Goal: Task Accomplishment & Management: Manage account settings

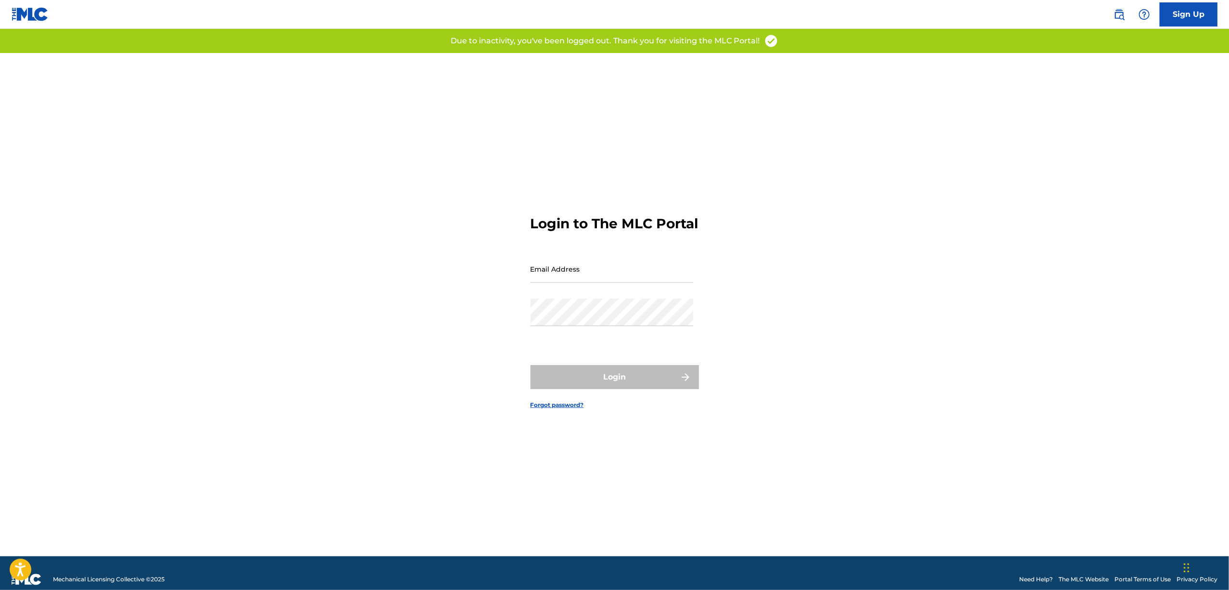
click at [586, 281] on input "Email Address" at bounding box center [611, 268] width 163 height 27
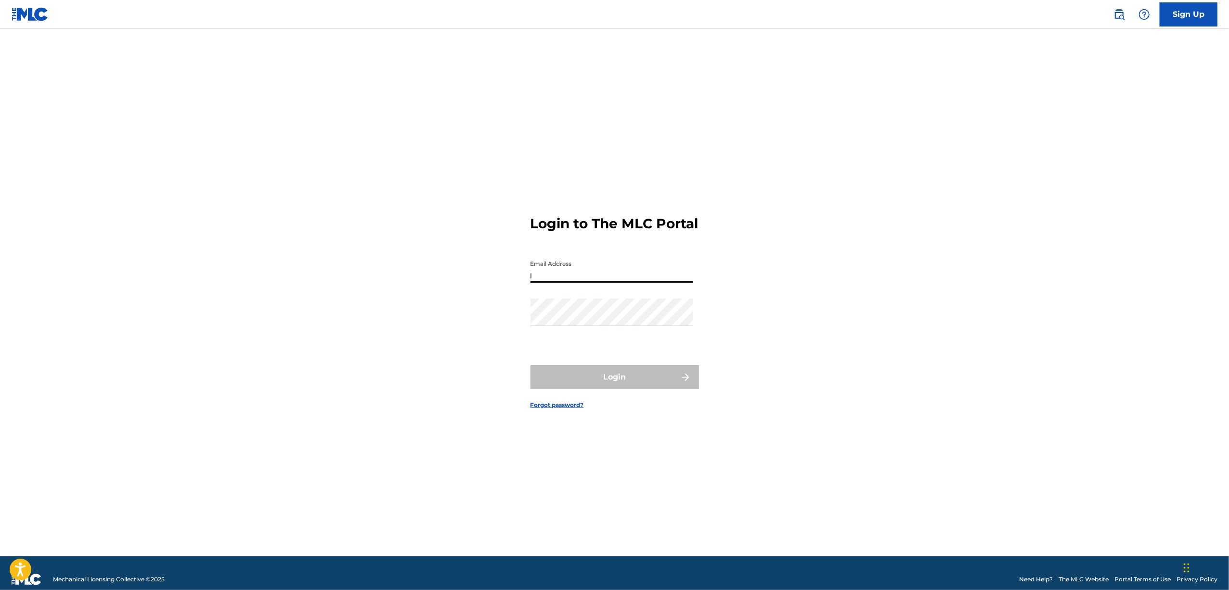
type input "[EMAIL_ADDRESS][DOMAIN_NAME]"
click at [649, 376] on button "Login" at bounding box center [614, 377] width 168 height 24
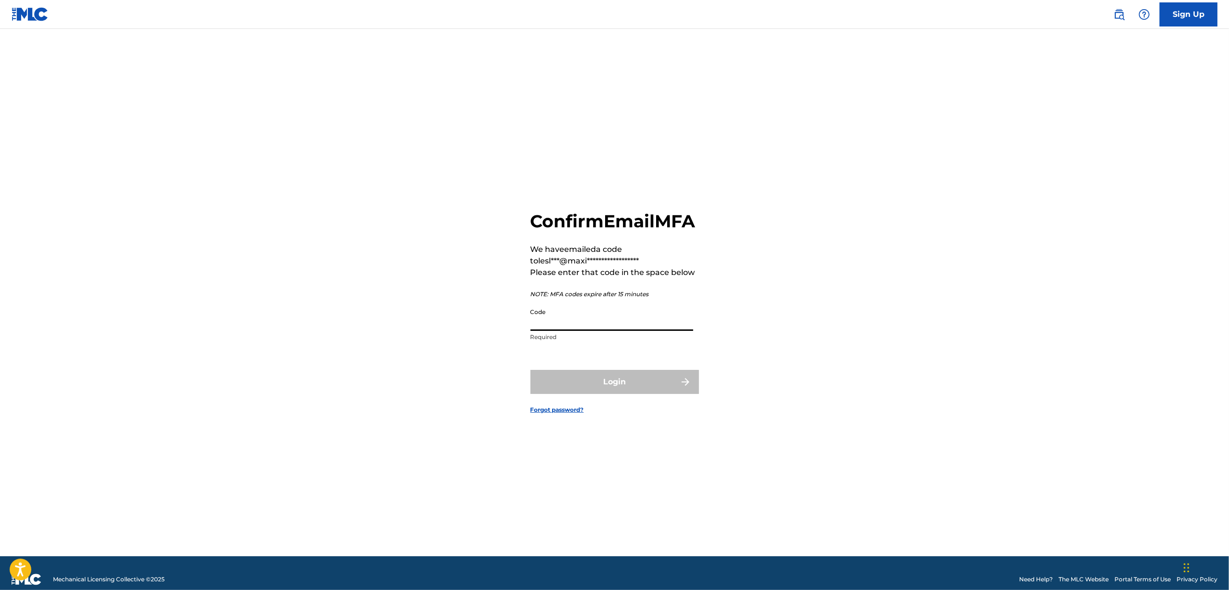
click at [556, 331] on input "Code" at bounding box center [611, 316] width 163 height 27
click at [571, 323] on input "Code" at bounding box center [611, 316] width 163 height 27
paste input "511131"
type input "511131"
click at [597, 391] on button "Login" at bounding box center [614, 382] width 168 height 24
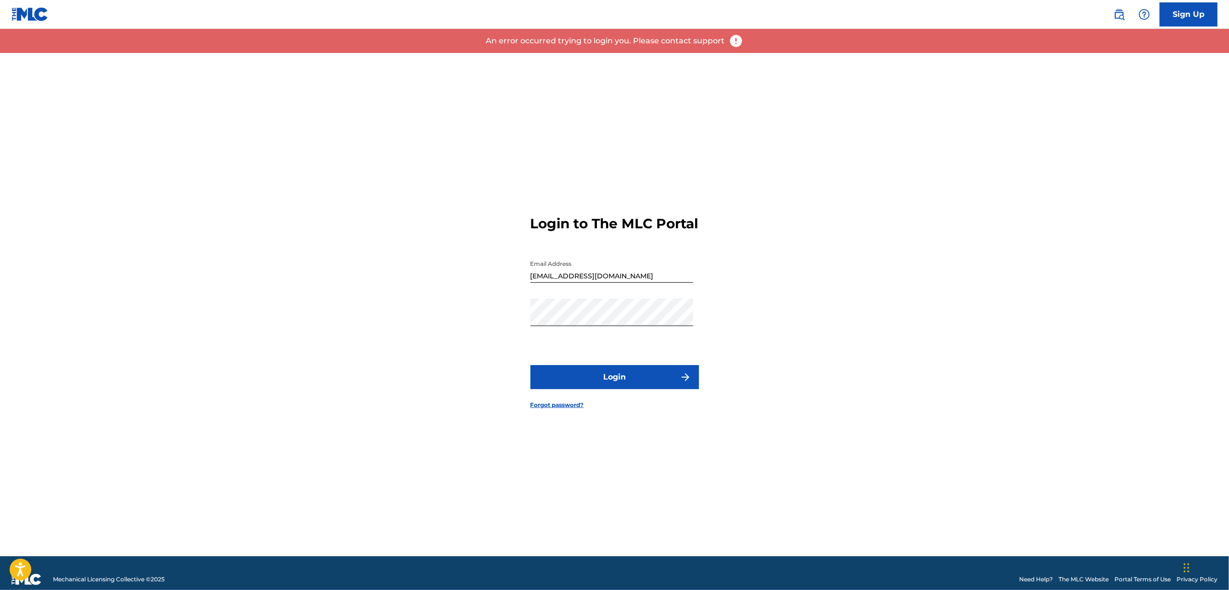
click at [595, 381] on button "Login" at bounding box center [614, 377] width 168 height 24
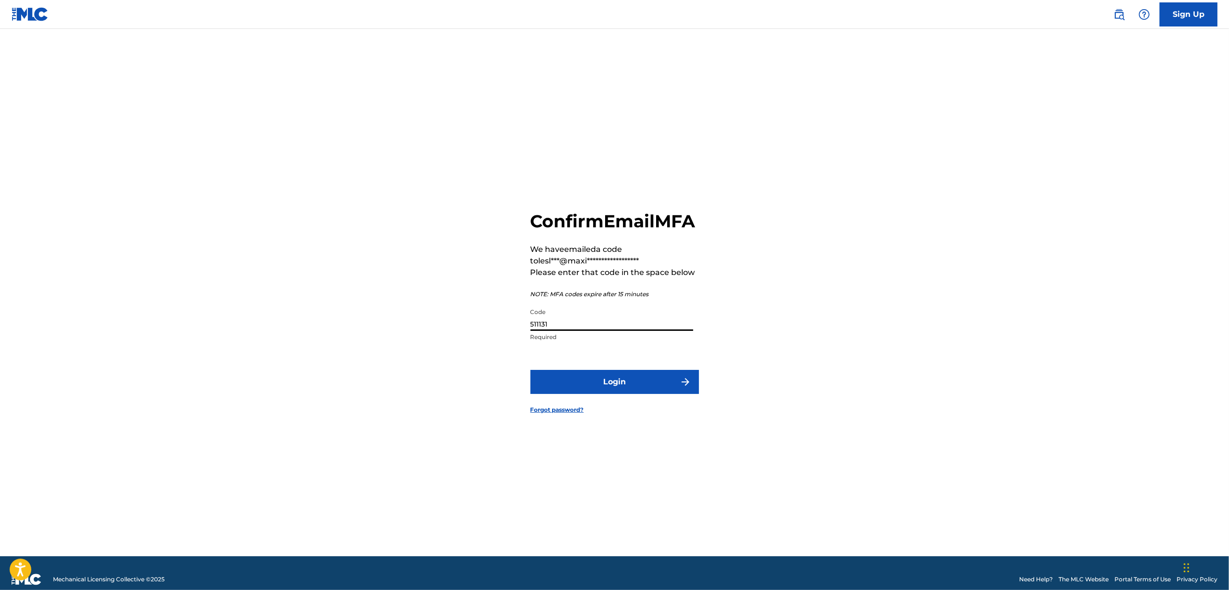
drag, startPoint x: 552, startPoint y: 335, endPoint x: 516, endPoint y: 322, distance: 37.3
click at [516, 322] on div "**********" at bounding box center [615, 304] width 674 height 503
paste input "2244"
type input "522441"
click at [625, 394] on button "Login" at bounding box center [614, 382] width 168 height 24
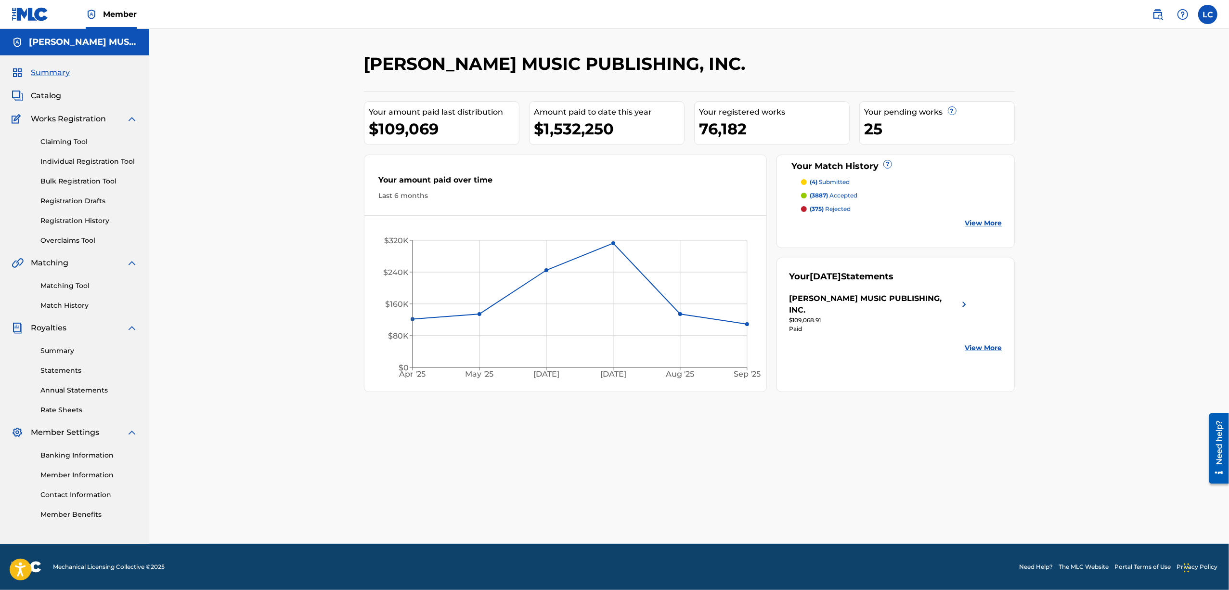
click at [49, 99] on span "Catalog" at bounding box center [46, 96] width 30 height 12
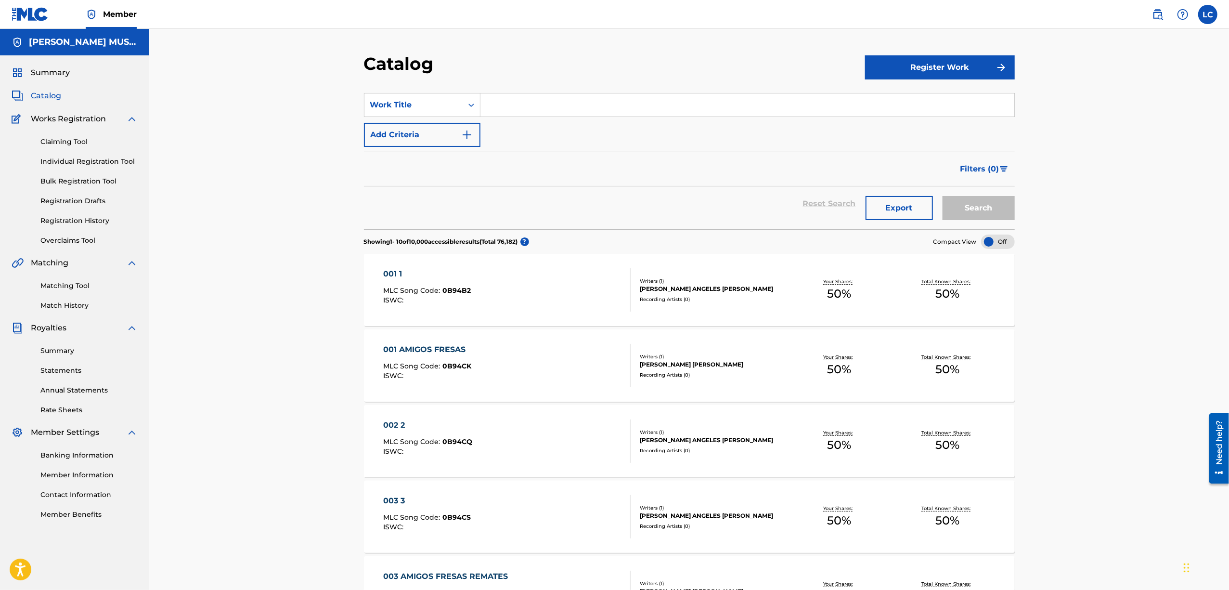
click at [534, 108] on input "Search Form" at bounding box center [747, 104] width 534 height 23
paste input "ACUERDATE DE OLVIDAR"
click at [942, 196] on button "Search" at bounding box center [978, 208] width 72 height 24
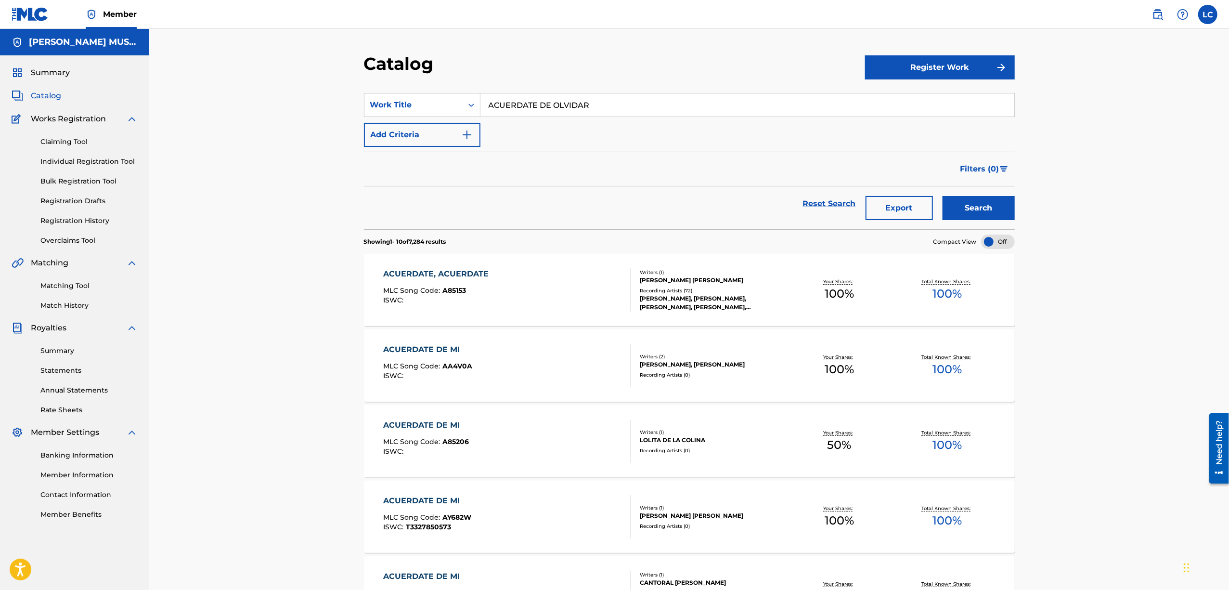
drag, startPoint x: 385, startPoint y: 58, endPoint x: 333, endPoint y: 53, distance: 52.2
click at [334, 53] on div "Catalog Register Work SearchWithCriteriad5b51b84-b033-4173-884f-0341b1ea546e Wo…" at bounding box center [688, 542] width 1079 height 1027
paste input "MIGO ALACRAN"
type input "AMIGO [PERSON_NAME]"
click at [942, 196] on button "Search" at bounding box center [978, 208] width 72 height 24
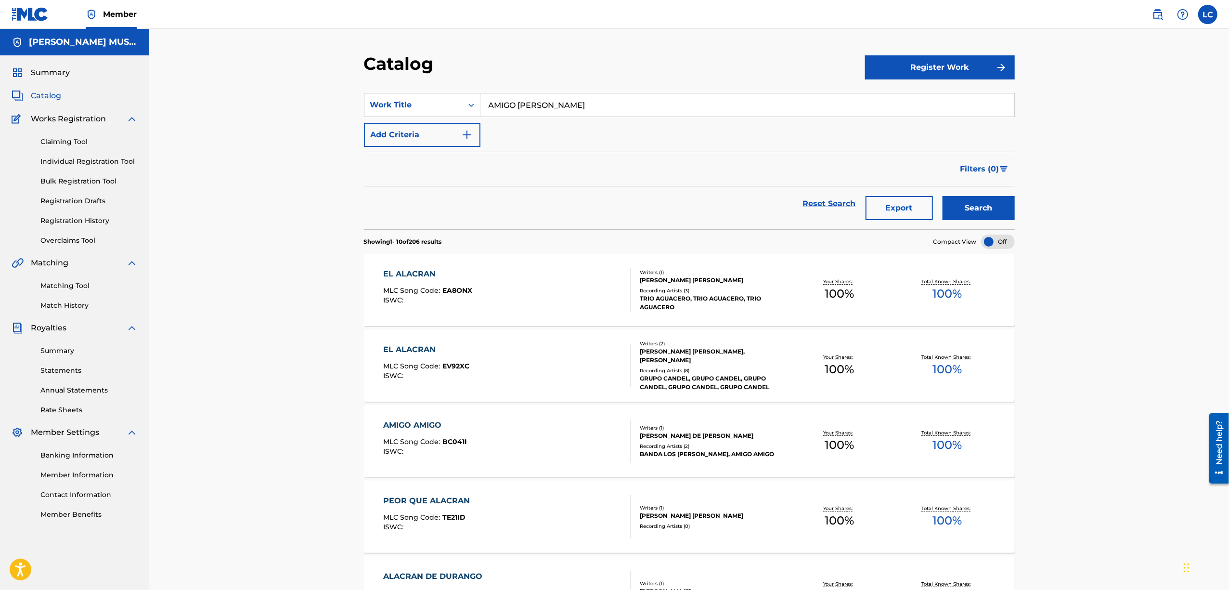
click at [83, 220] on link "Registration History" at bounding box center [88, 221] width 97 height 10
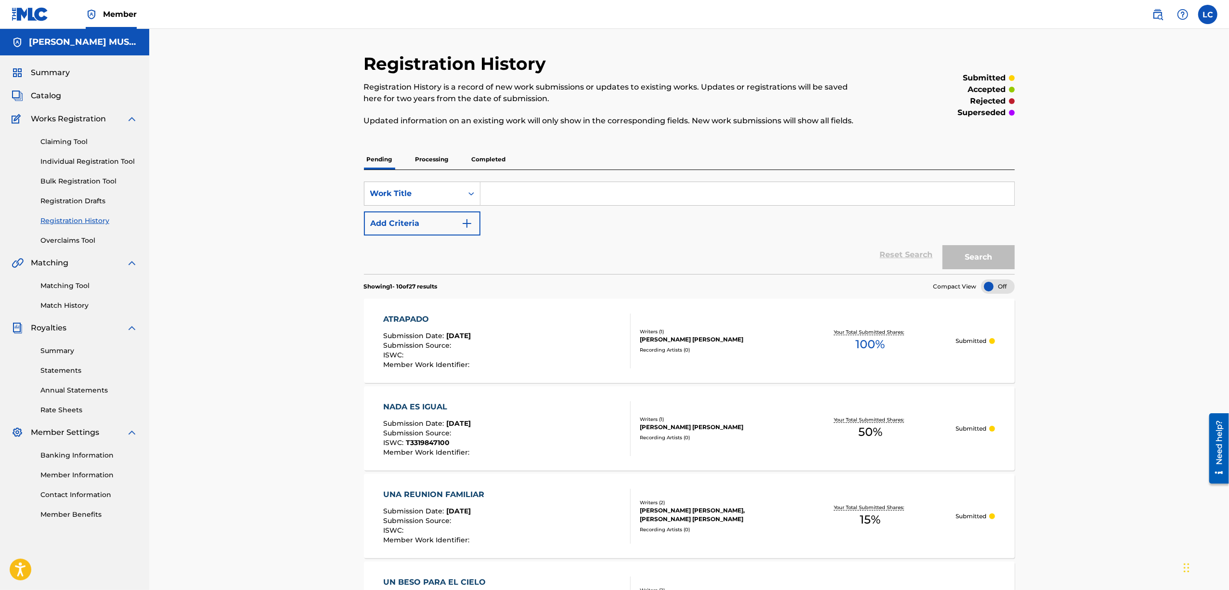
click at [491, 157] on p "Completed" at bounding box center [489, 159] width 40 height 20
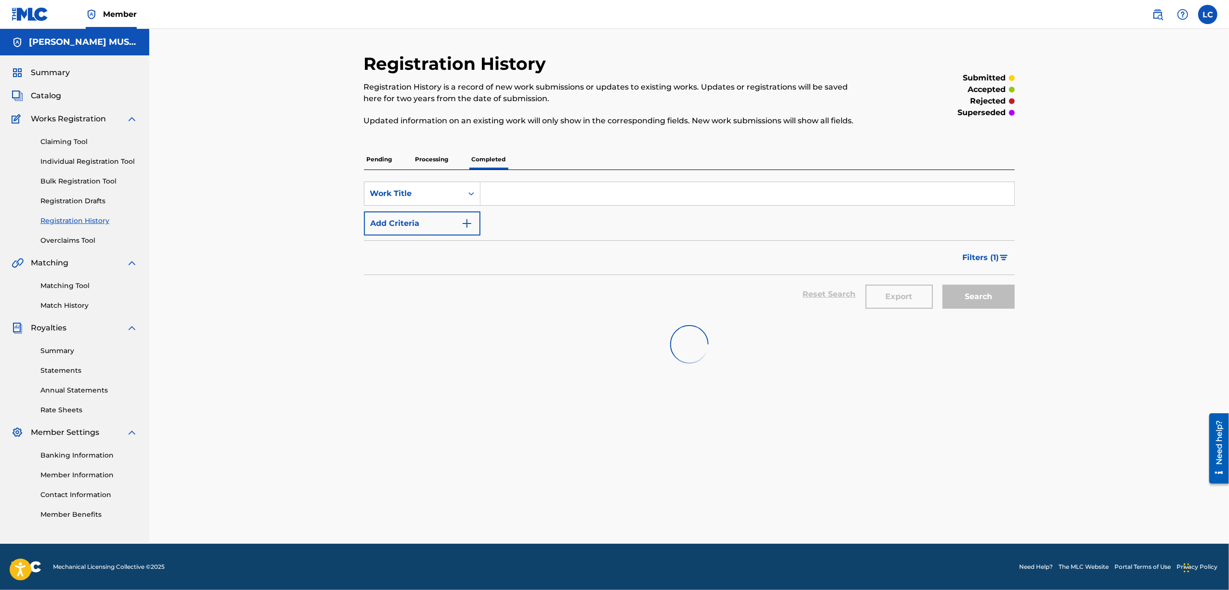
click at [505, 193] on input "Search Form" at bounding box center [747, 193] width 534 height 23
paste input "ACUERDATE DE OLVIDAR"
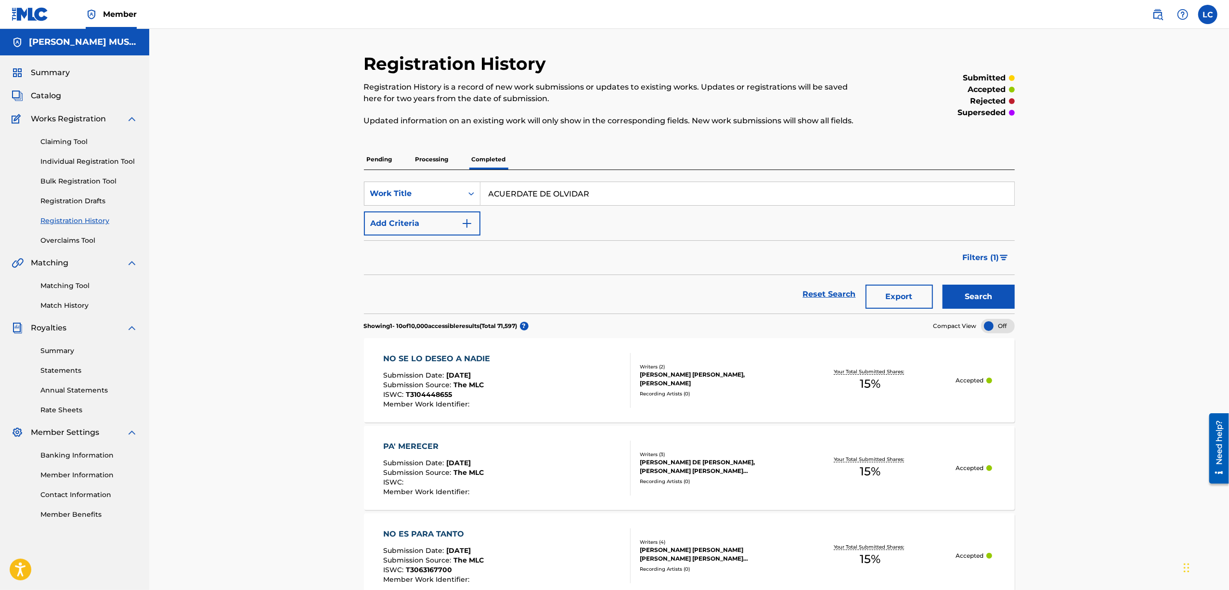
type input "ACUERDATE DE OLVIDAR"
click at [942, 284] on button "Search" at bounding box center [978, 296] width 72 height 24
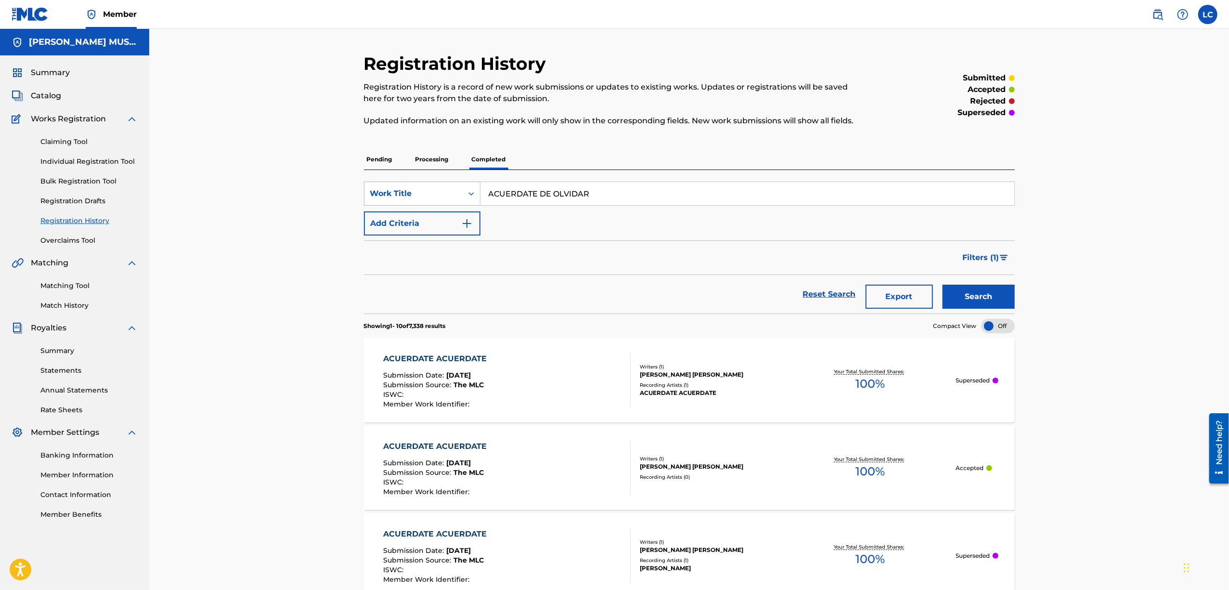
click at [420, 195] on div "Work Title" at bounding box center [413, 194] width 87 height 12
click at [41, 91] on span "Catalog" at bounding box center [46, 96] width 30 height 12
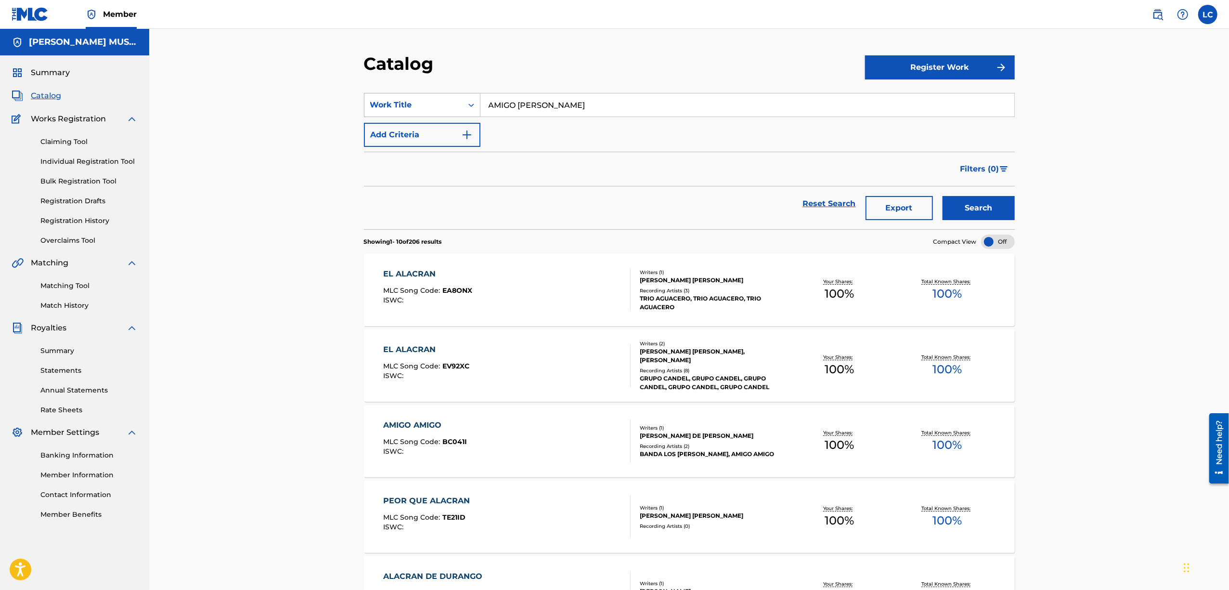
drag, startPoint x: 578, startPoint y: 104, endPoint x: 400, endPoint y: 108, distance: 178.1
click at [411, 93] on div "SearchWithCriteriad5b51b84-b033-4173-884f-0341b1ea546e Work Title AMIGO [PERSON…" at bounding box center [689, 105] width 651 height 24
click at [418, 110] on div "Work Title" at bounding box center [413, 105] width 87 height 12
click at [412, 150] on div "MLC Song Code" at bounding box center [421, 153] width 115 height 24
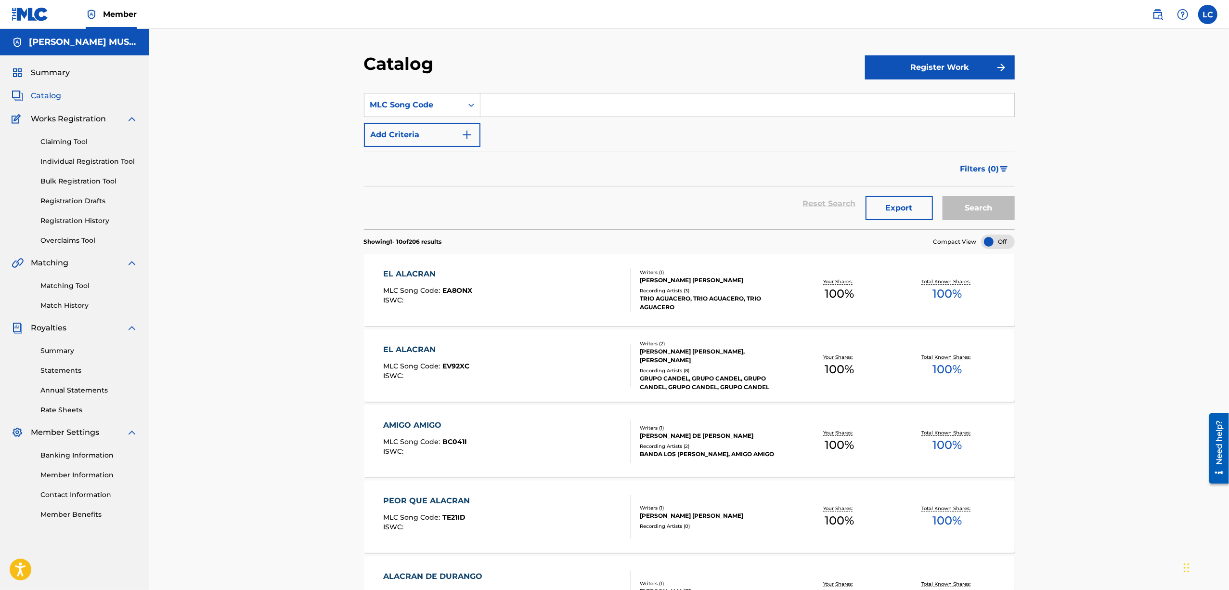
drag, startPoint x: 518, startPoint y: 104, endPoint x: 545, endPoint y: 108, distance: 26.7
click at [518, 104] on input "Search Form" at bounding box center [747, 104] width 534 height 23
paste input "PO69OJ"
type input "PO69OJ"
click at [968, 208] on button "Search" at bounding box center [978, 208] width 72 height 24
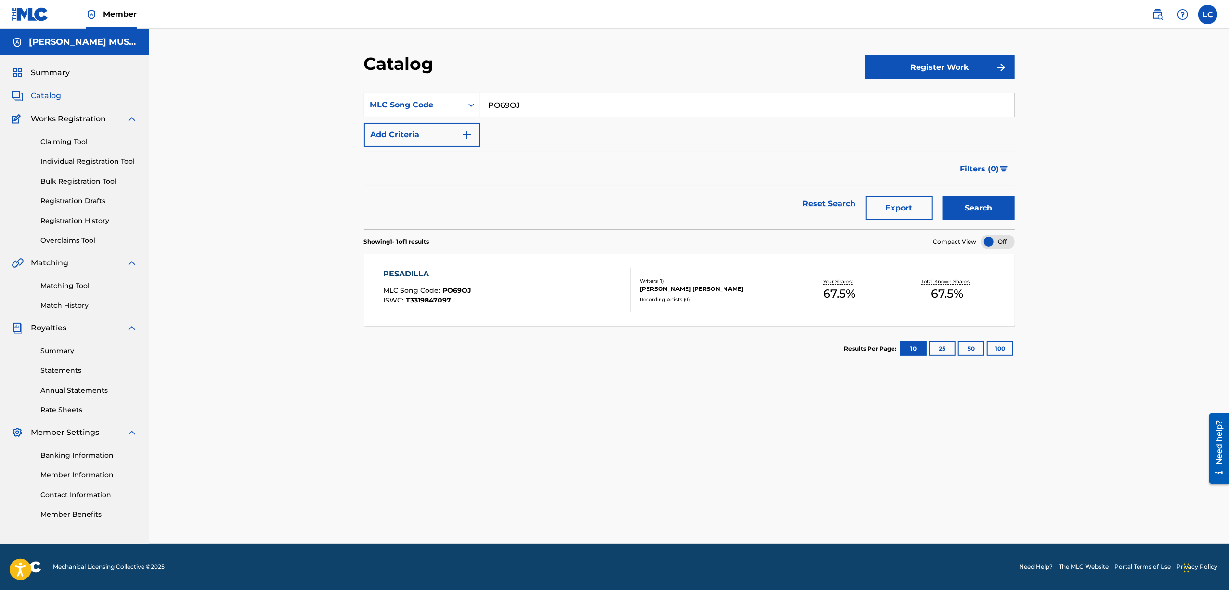
click at [611, 286] on div "PESADILLA MLC Song Code : PO69OJ ISWC : T3319847097" at bounding box center [506, 289] width 247 height 43
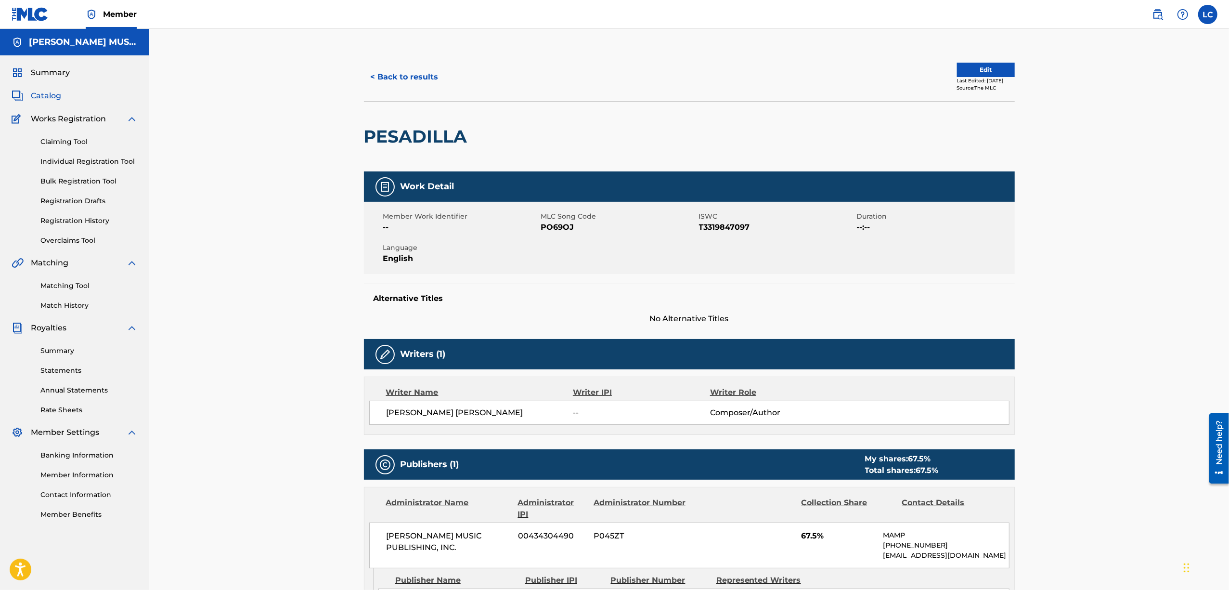
click at [1000, 69] on button "Edit" at bounding box center [986, 70] width 58 height 14
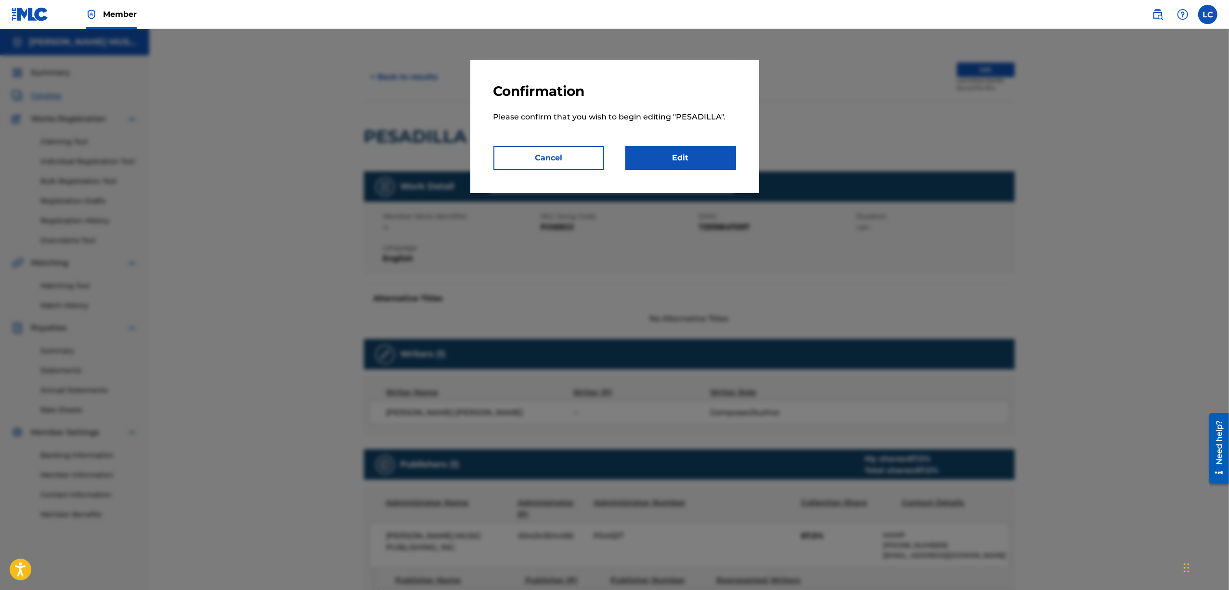
click at [693, 158] on link "Edit" at bounding box center [680, 158] width 111 height 24
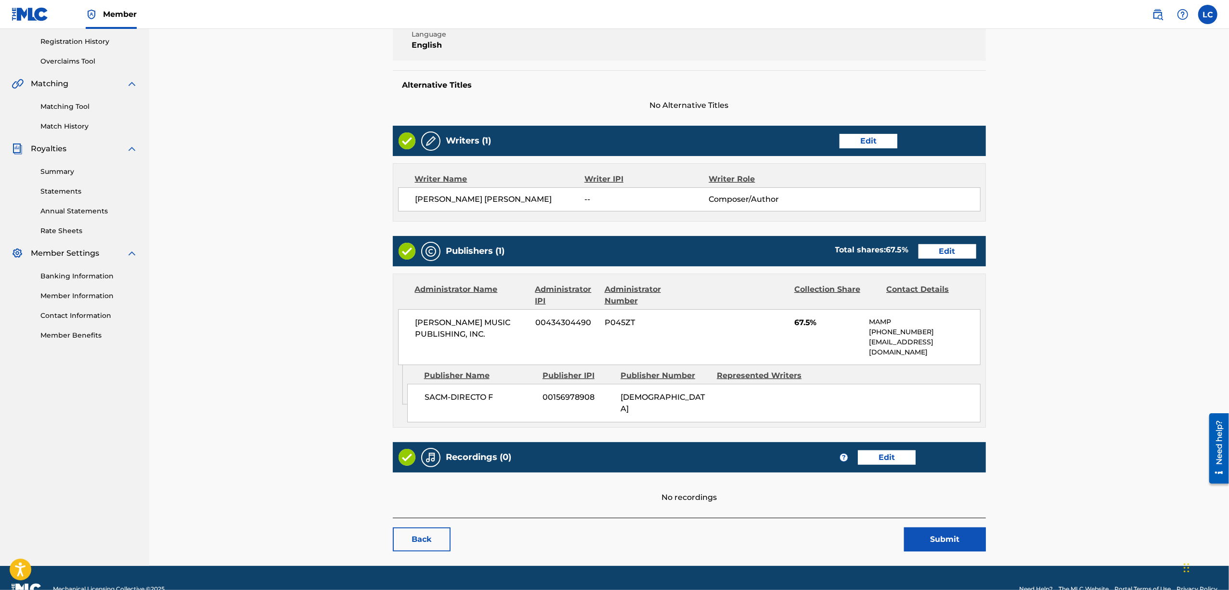
scroll to position [193, 0]
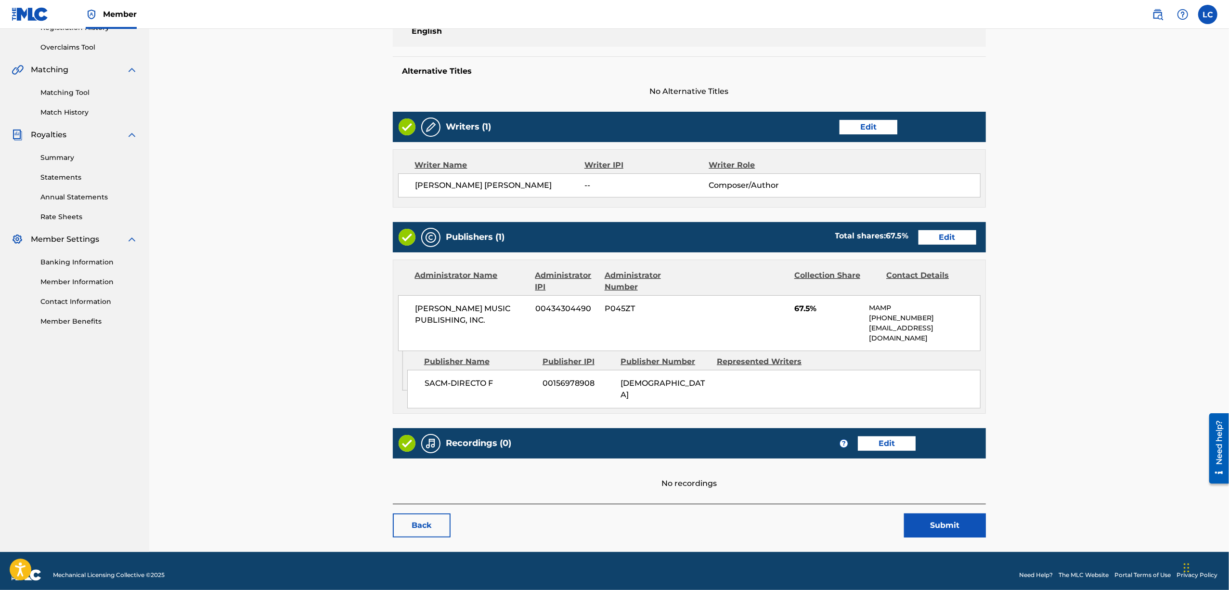
click at [943, 237] on link "Edit" at bounding box center [947, 237] width 58 height 14
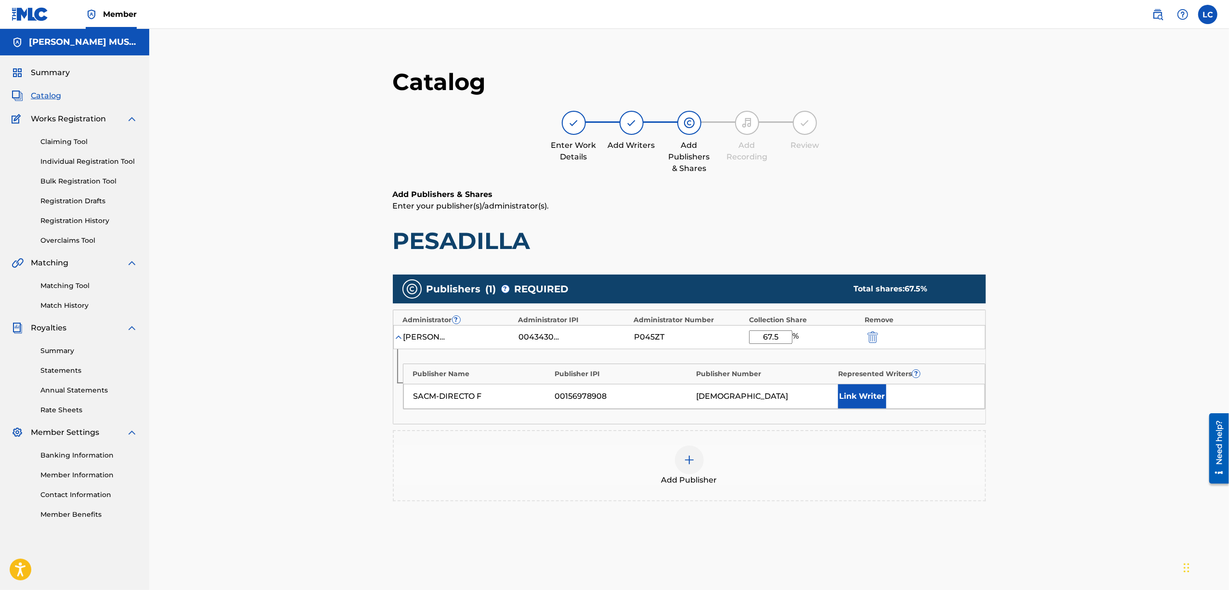
click at [685, 462] on img at bounding box center [689, 460] width 12 height 12
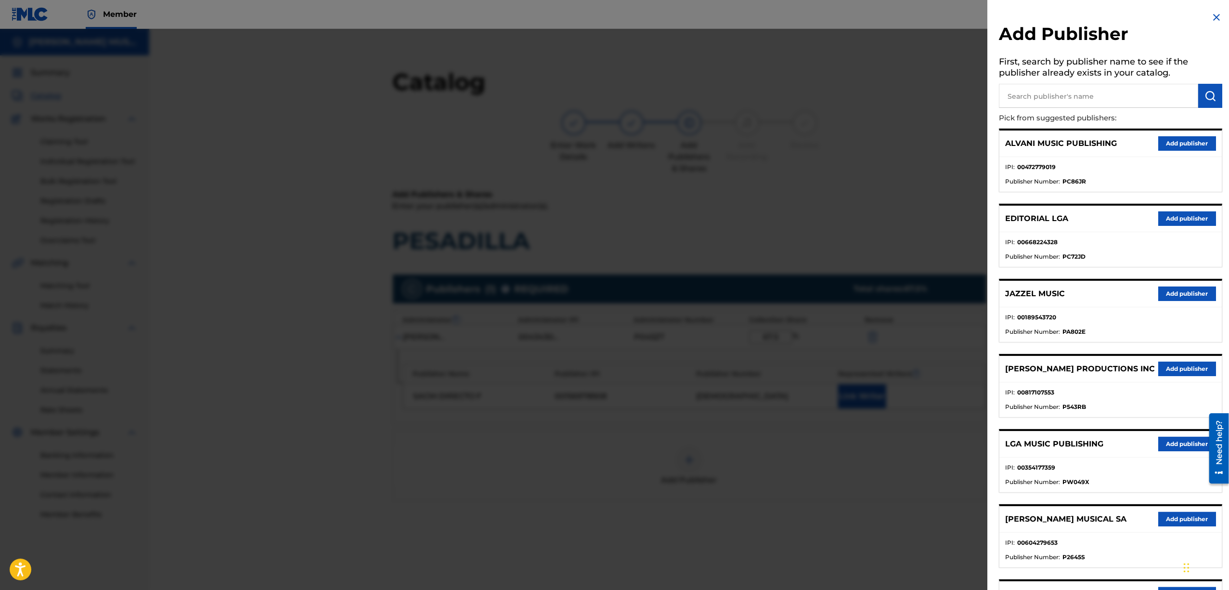
click at [1032, 93] on input "text" at bounding box center [1098, 96] width 199 height 24
type input "COLECTIVO"
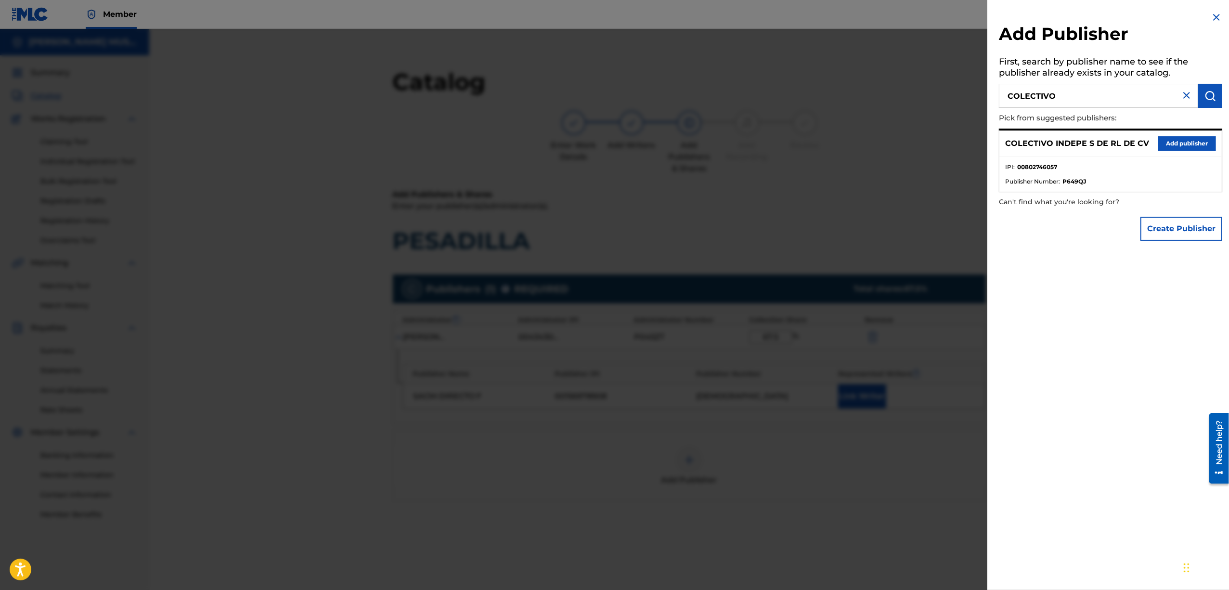
click at [1191, 140] on button "Add publisher" at bounding box center [1187, 143] width 58 height 14
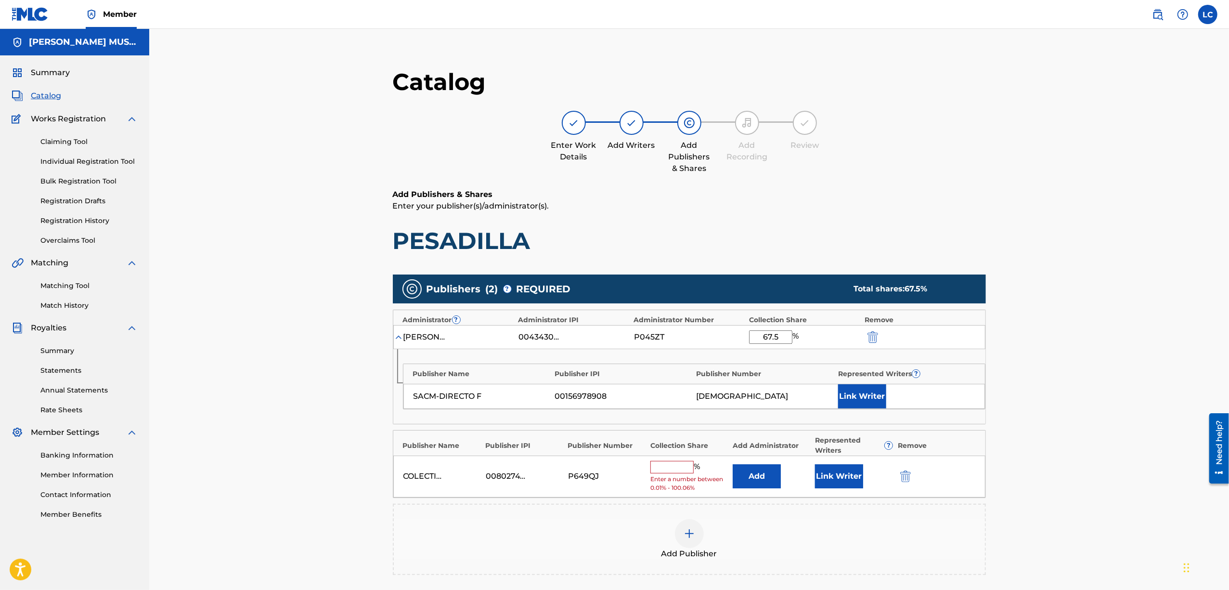
click at [676, 471] on input "text" at bounding box center [671, 467] width 43 height 13
type input "100"
click at [767, 463] on button "Add" at bounding box center [756, 473] width 48 height 24
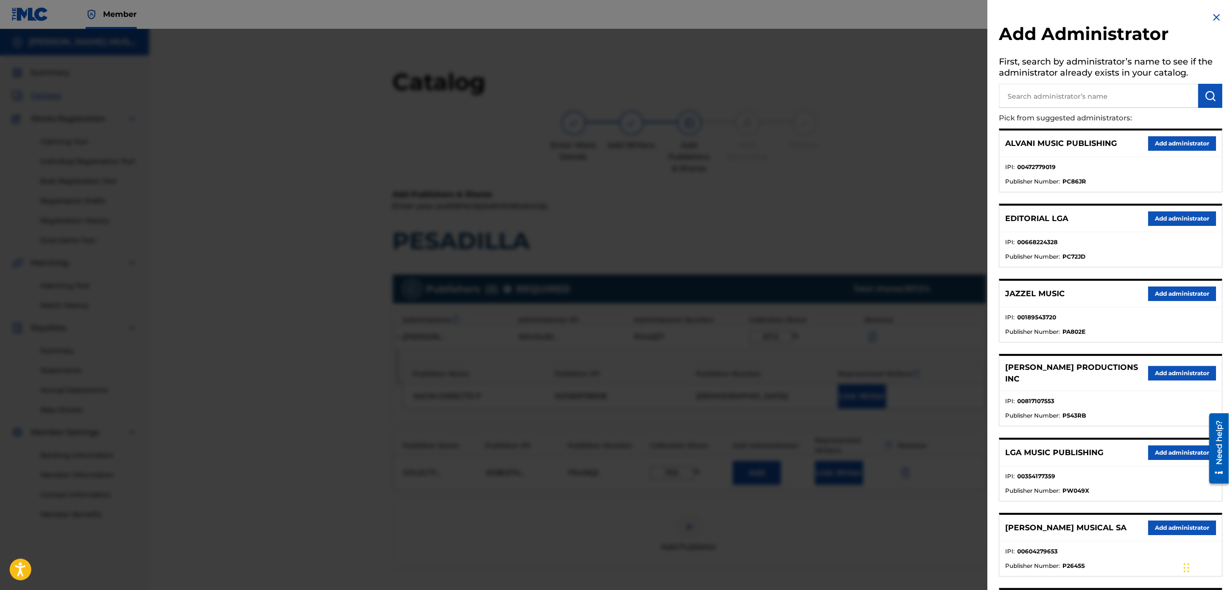
click at [1028, 102] on input "text" at bounding box center [1098, 96] width 199 height 24
click at [794, 535] on div at bounding box center [614, 324] width 1229 height 590
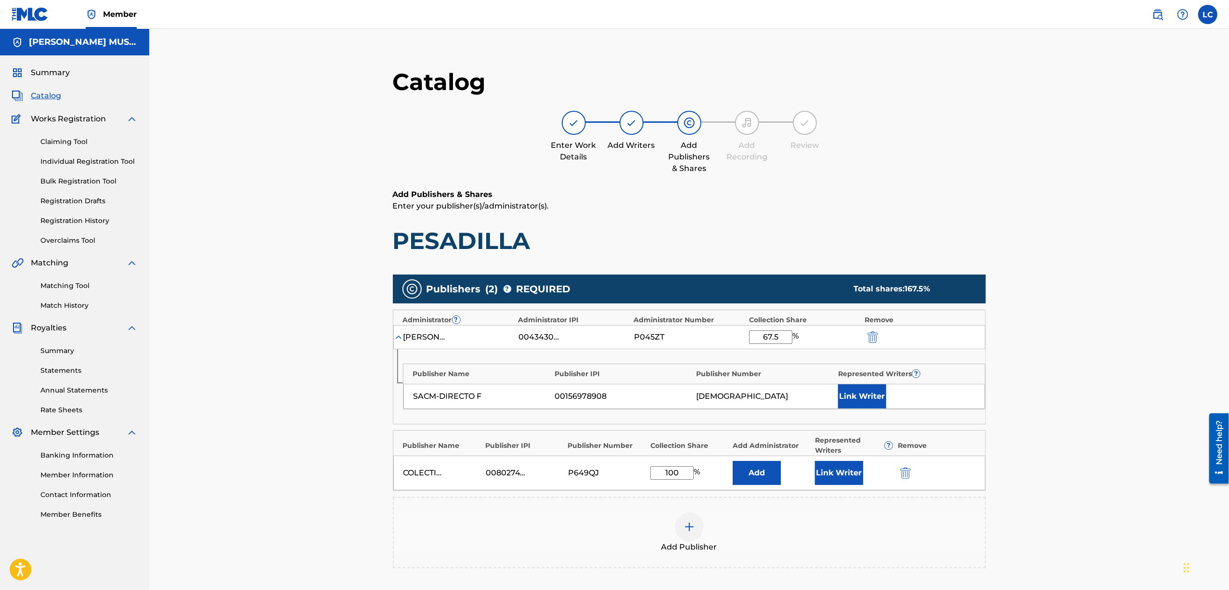
click at [840, 480] on button "Link Writer" at bounding box center [839, 473] width 48 height 24
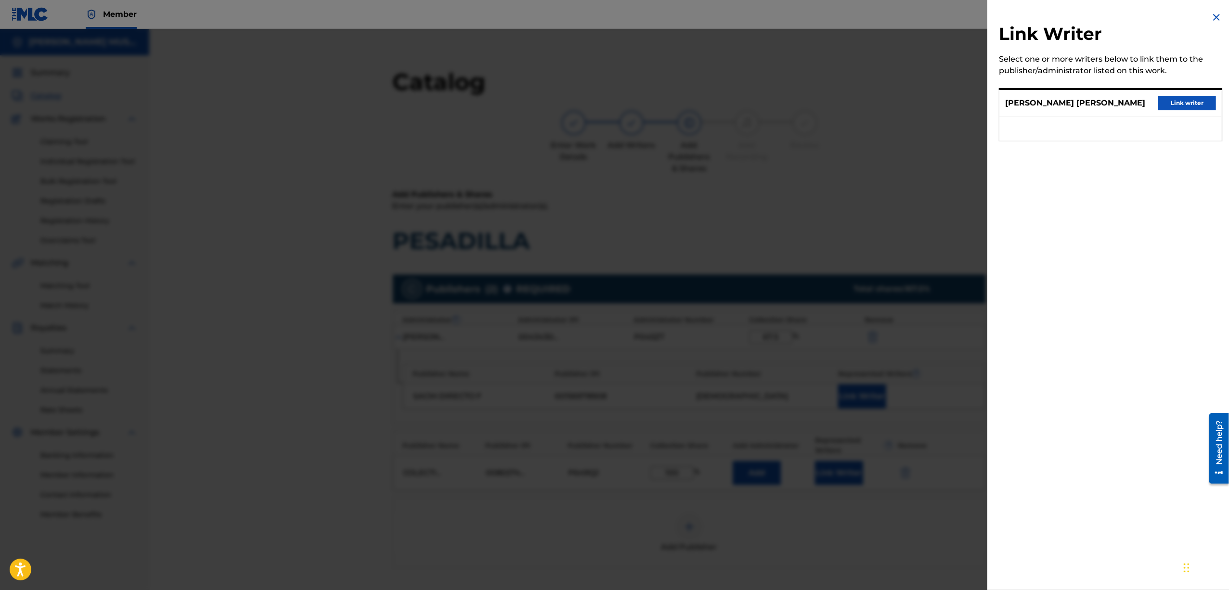
click at [1213, 16] on img at bounding box center [1216, 18] width 12 height 12
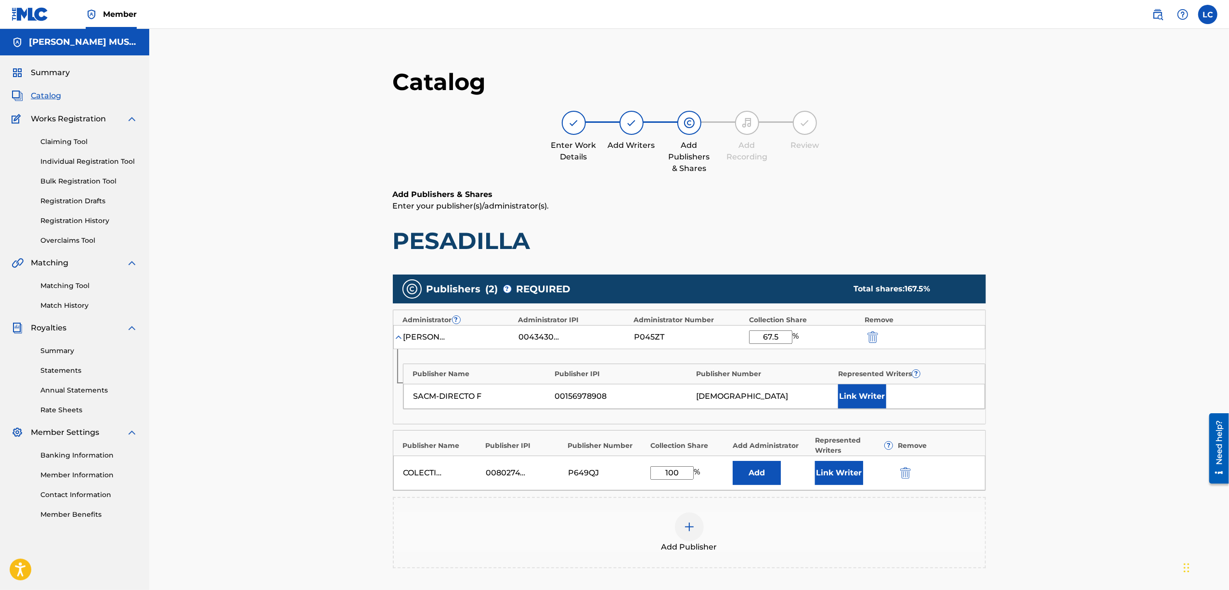
click at [751, 479] on button "Add" at bounding box center [756, 473] width 48 height 24
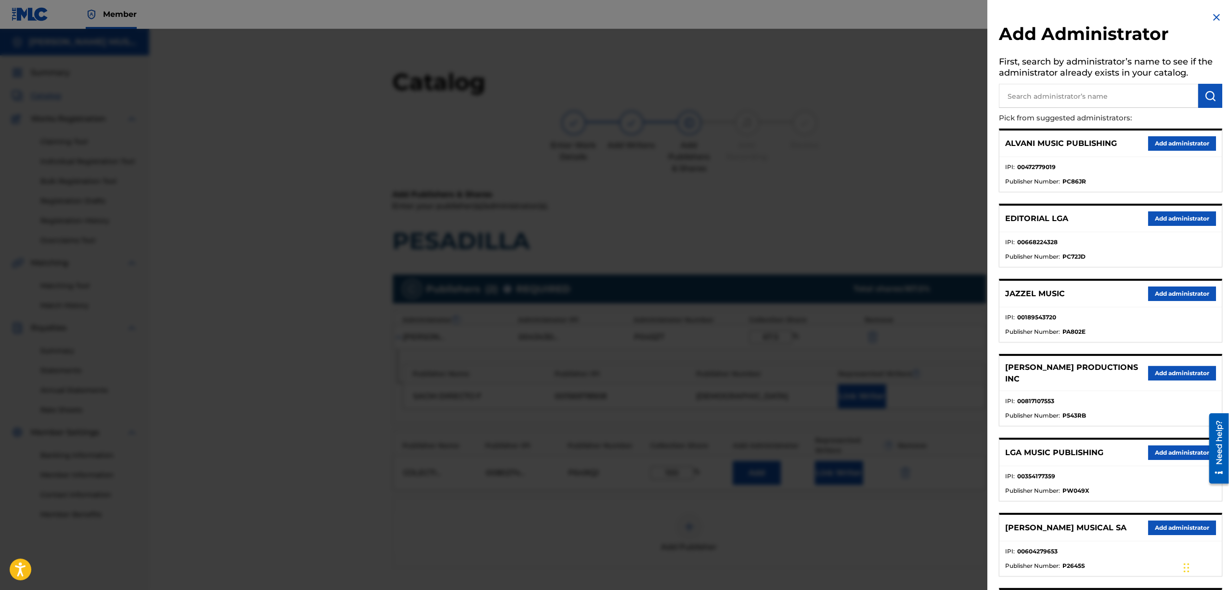
click at [1049, 100] on input "text" at bounding box center [1098, 96] width 199 height 24
type input "MAXIMO"
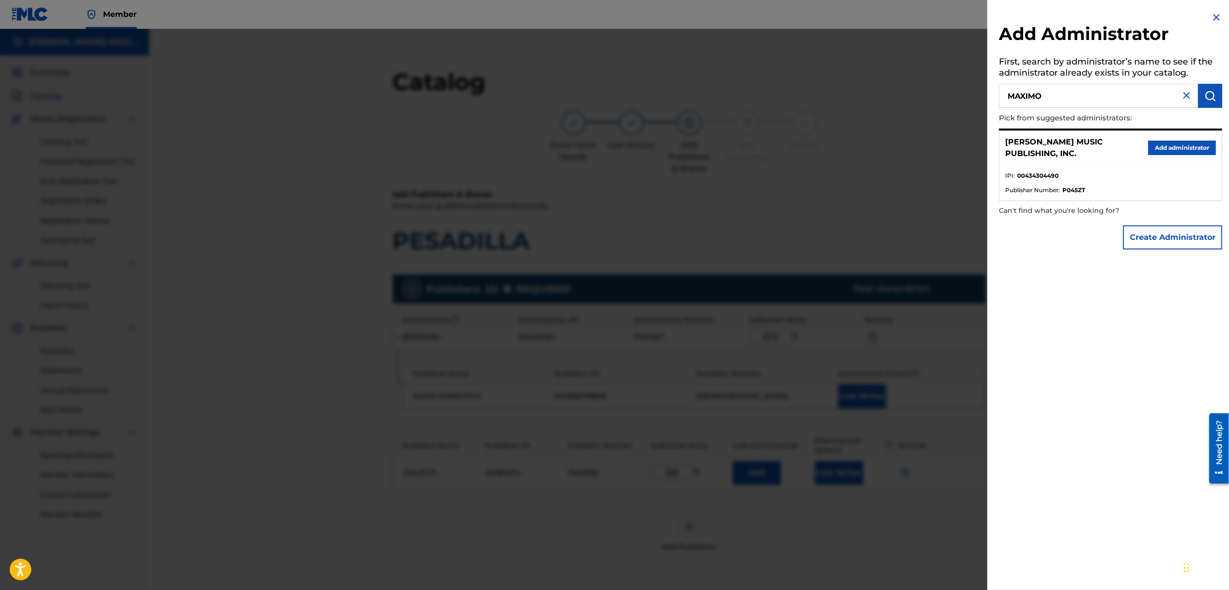
click at [1161, 145] on button "Add administrator" at bounding box center [1182, 148] width 68 height 14
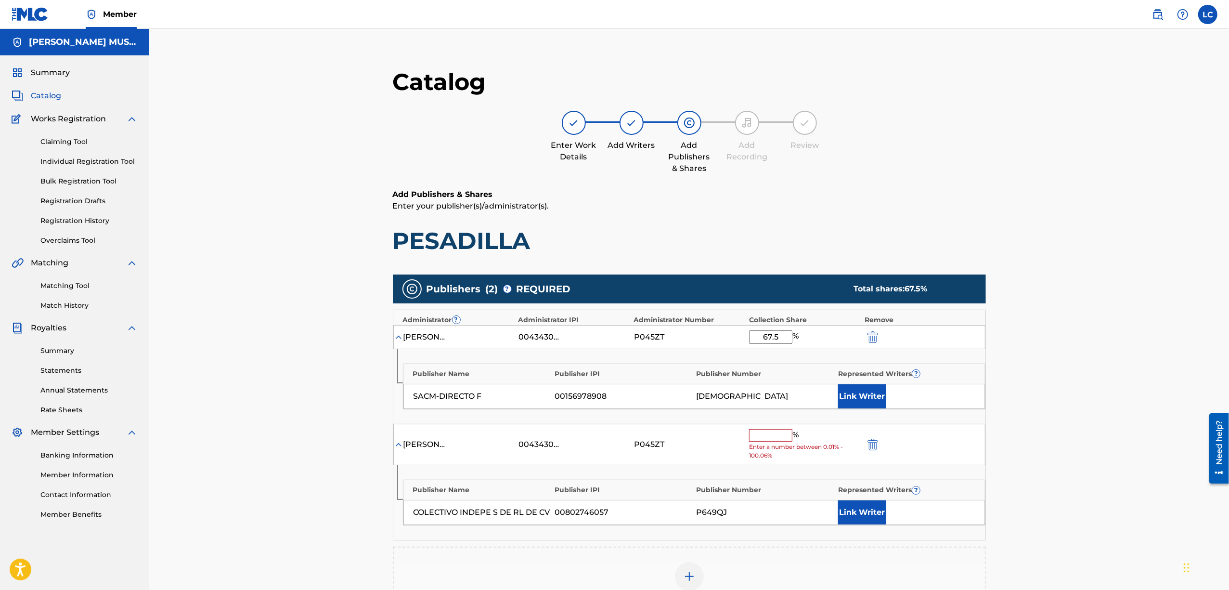
click at [774, 439] on input "text" at bounding box center [770, 435] width 43 height 13
click at [701, 451] on div "[PERSON_NAME] MUSIC PUBLISHING, INC. 00434304490 P045ZT % Enter a number betwee…" at bounding box center [689, 444] width 592 height 42
click at [755, 437] on input "text" at bounding box center [770, 435] width 43 height 13
click at [880, 333] on div at bounding box center [885, 336] width 43 height 11
click at [876, 333] on img "submit" at bounding box center [872, 337] width 11 height 12
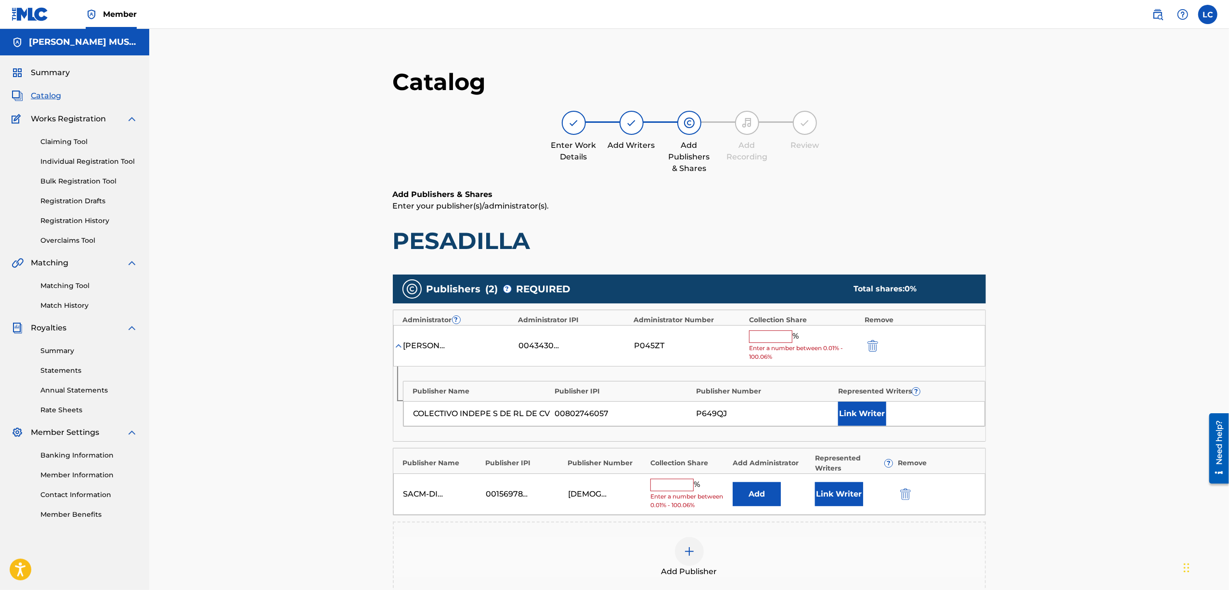
click at [772, 339] on input "text" at bounding box center [770, 336] width 43 height 13
type input "100"
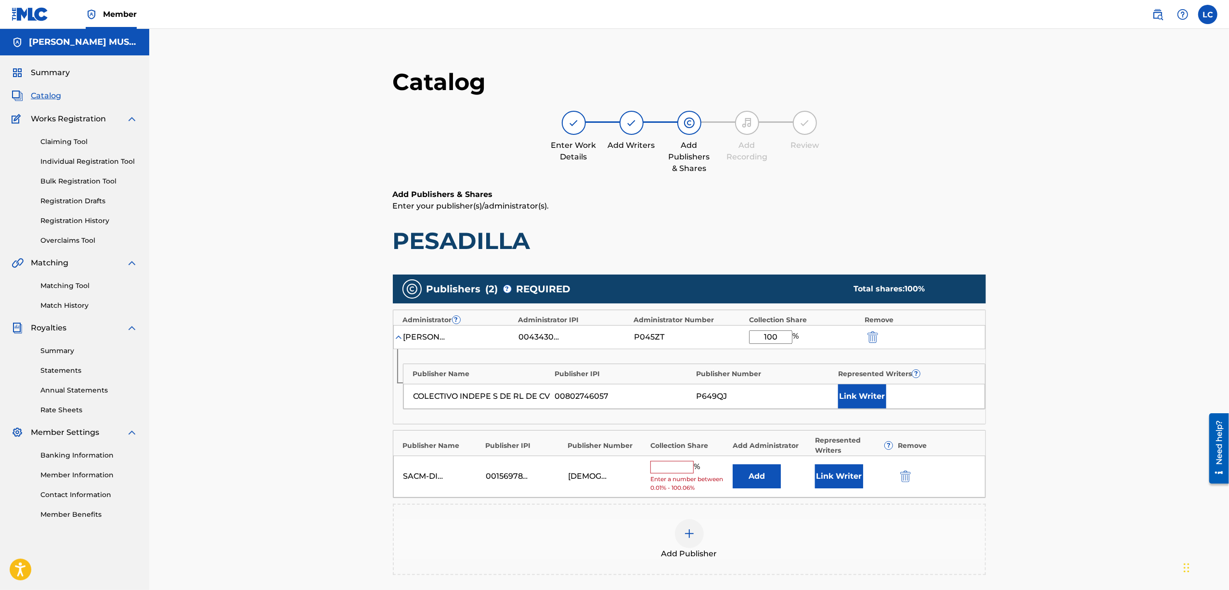
click at [905, 475] on img "submit" at bounding box center [905, 476] width 11 height 12
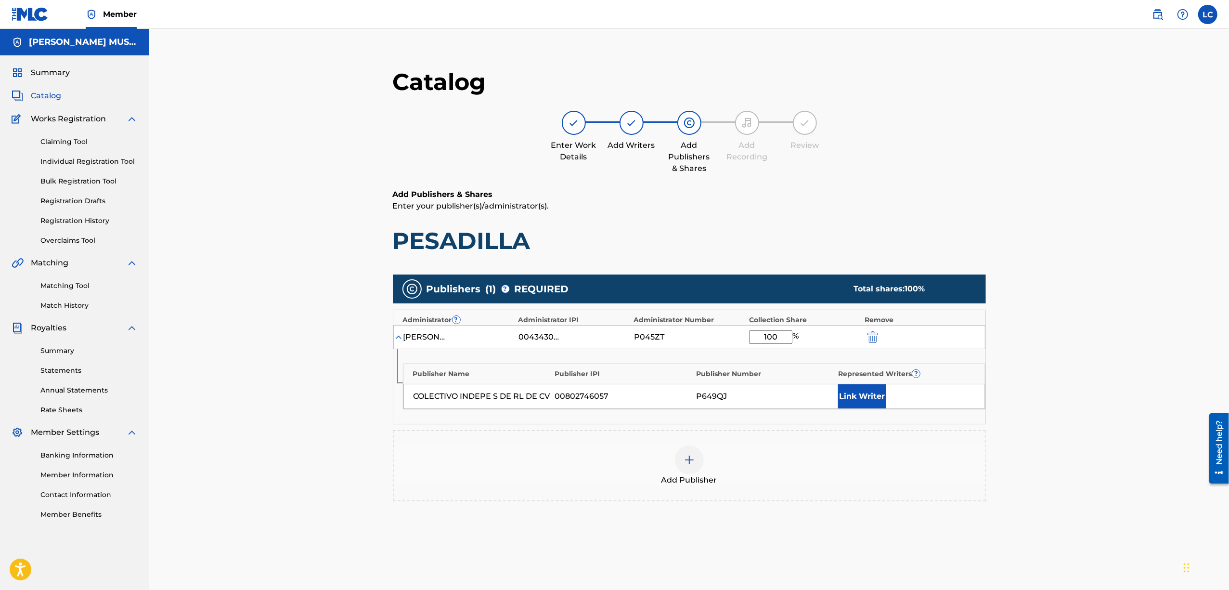
click at [862, 398] on button "Link Writer" at bounding box center [862, 396] width 48 height 24
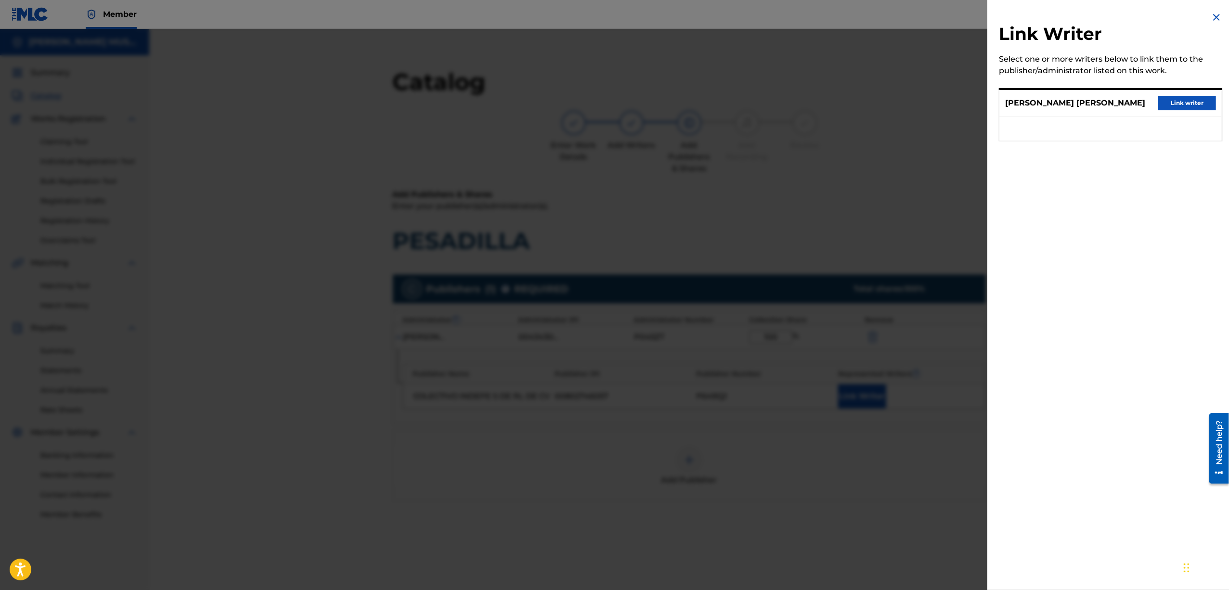
click at [1194, 104] on button "Link writer" at bounding box center [1187, 103] width 58 height 14
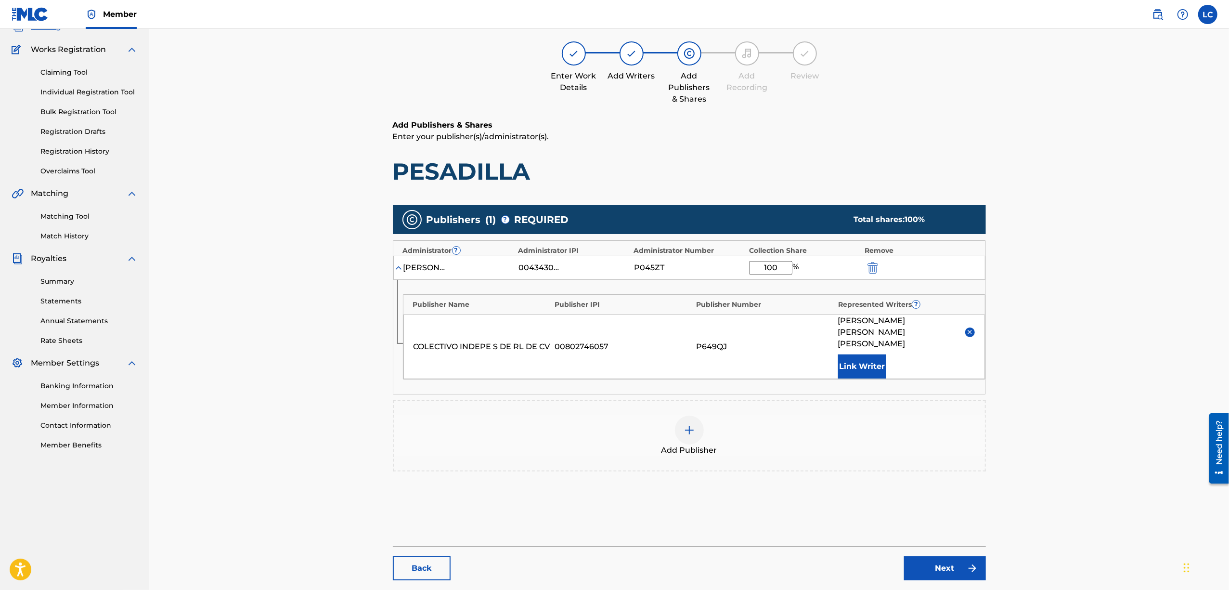
scroll to position [99, 0]
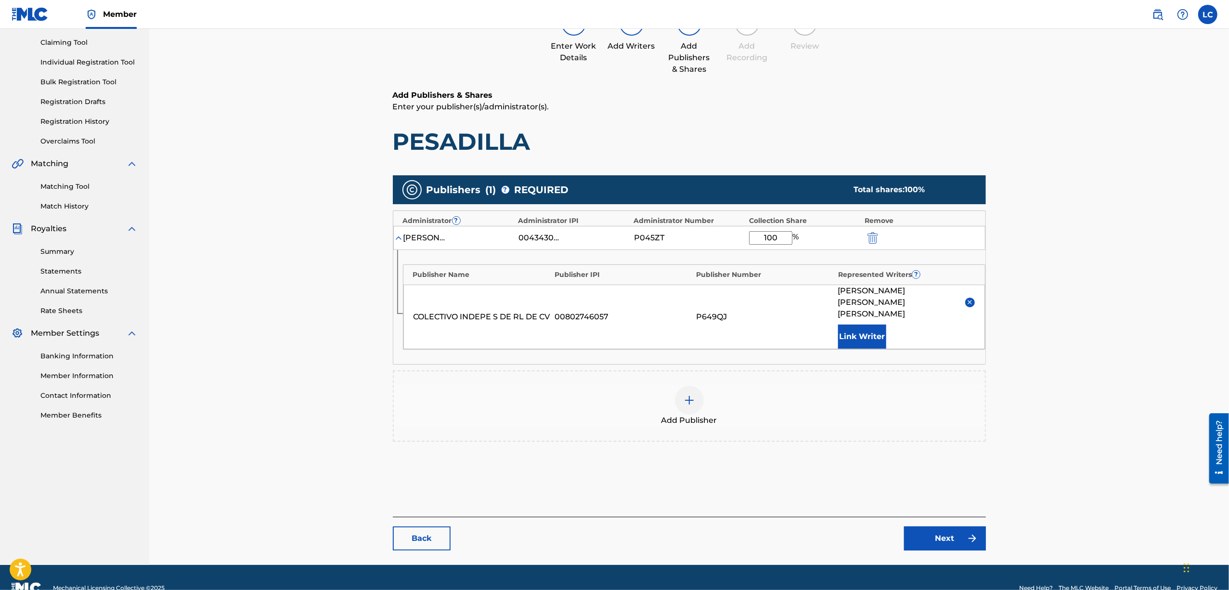
click at [936, 526] on link "Next" at bounding box center [945, 538] width 82 height 24
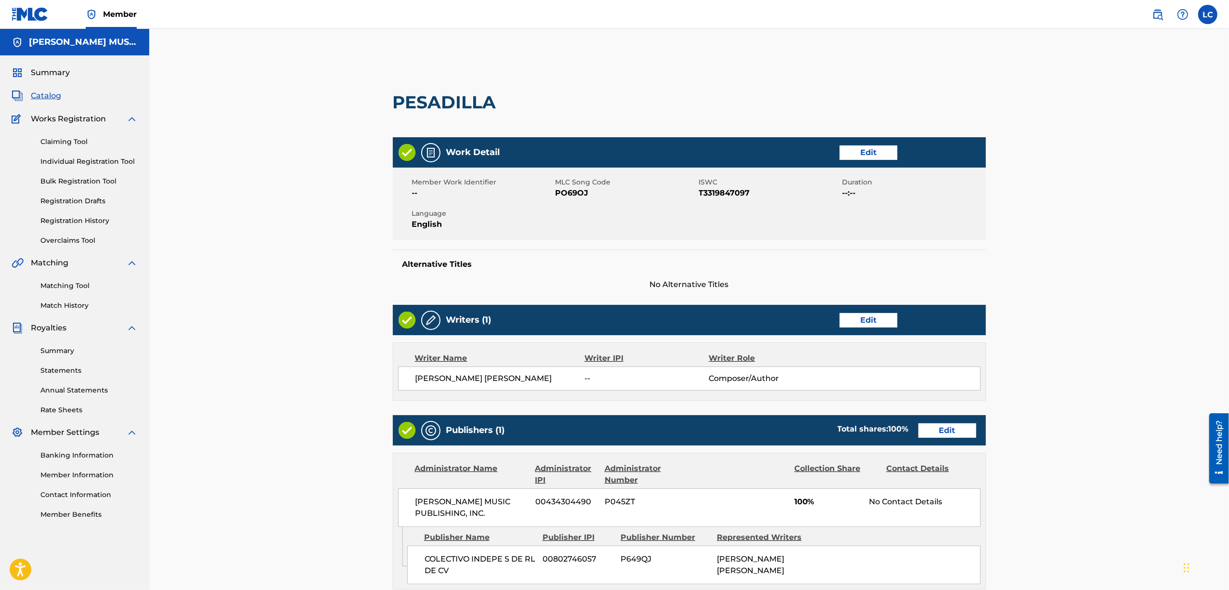
scroll to position [107, 0]
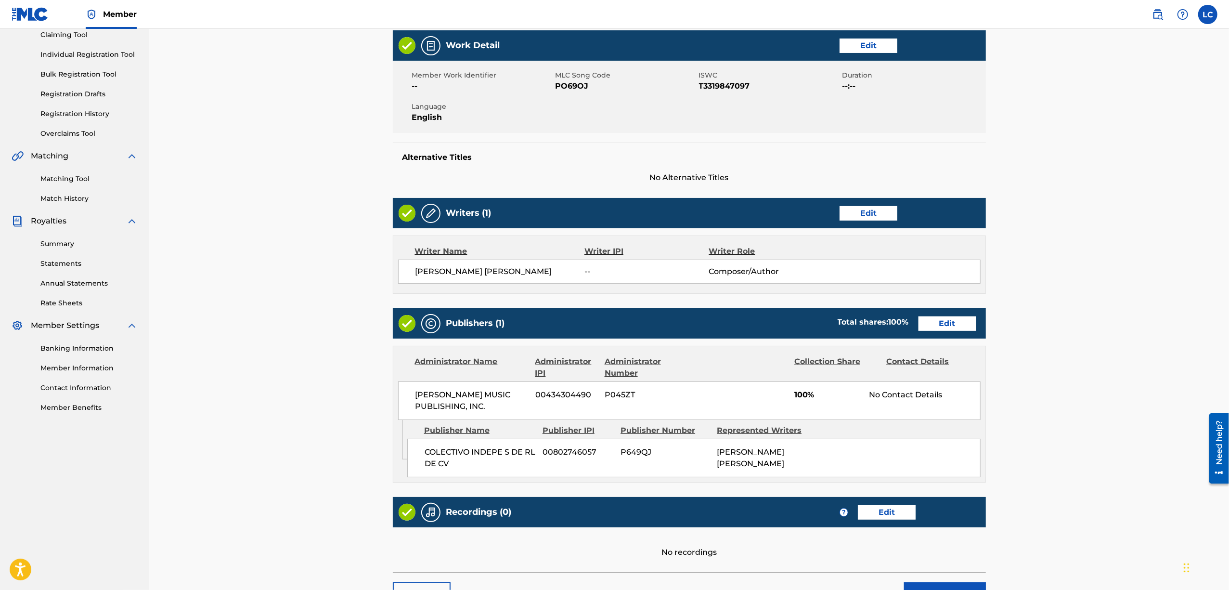
click at [857, 213] on link "Edit" at bounding box center [868, 213] width 58 height 14
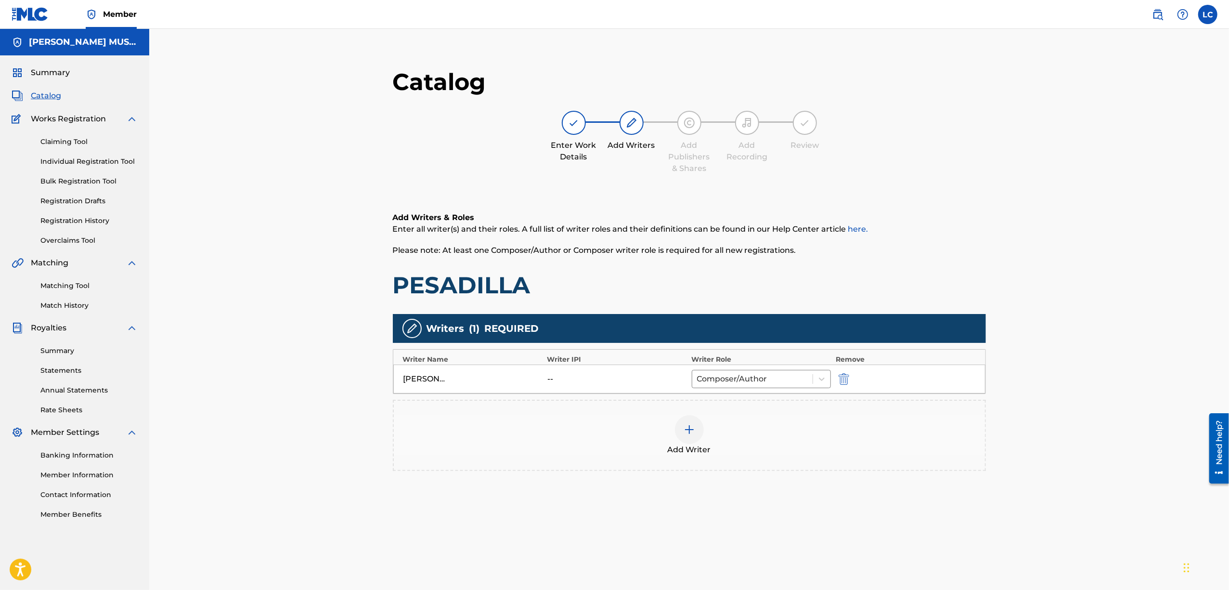
click at [688, 440] on div at bounding box center [689, 429] width 29 height 29
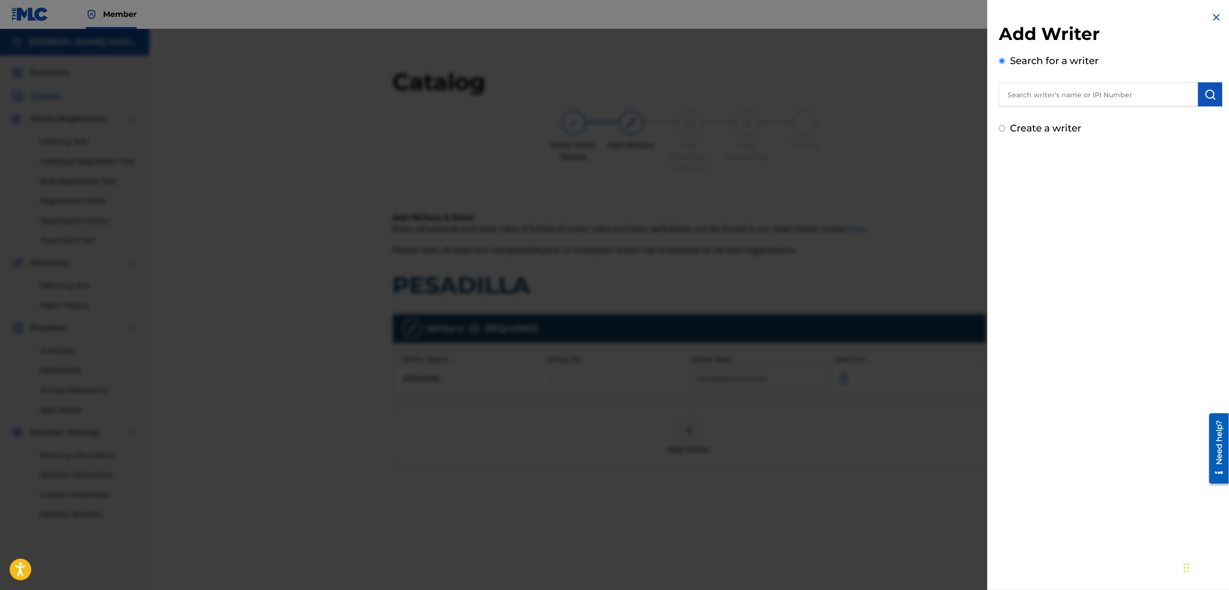
click at [1065, 95] on input "text" at bounding box center [1098, 94] width 199 height 24
type input "[PERSON_NAME] [PERSON_NAME] [PERSON_NAME]"
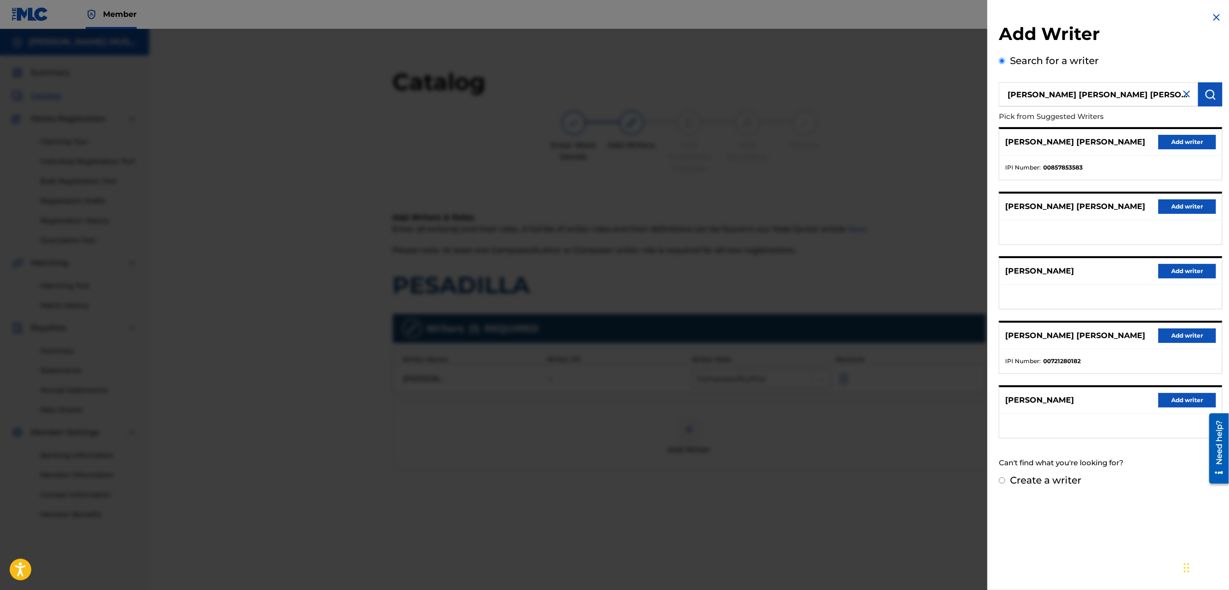
click at [1003, 483] on input "Create a writer" at bounding box center [1002, 480] width 6 height 6
radio input "false"
radio input "true"
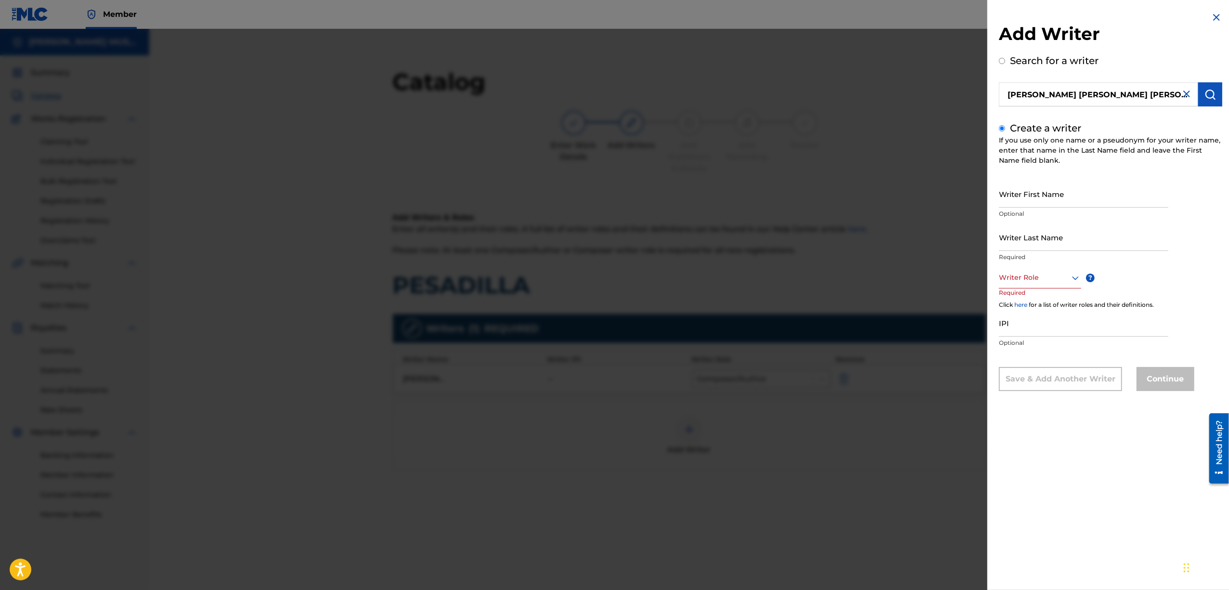
click at [1031, 326] on input "IPI" at bounding box center [1083, 322] width 169 height 27
paste input "01229998004"
type input "01229998004"
click at [1036, 276] on div at bounding box center [1040, 277] width 82 height 12
click at [1039, 300] on div "Composer/Author" at bounding box center [1039, 299] width 81 height 22
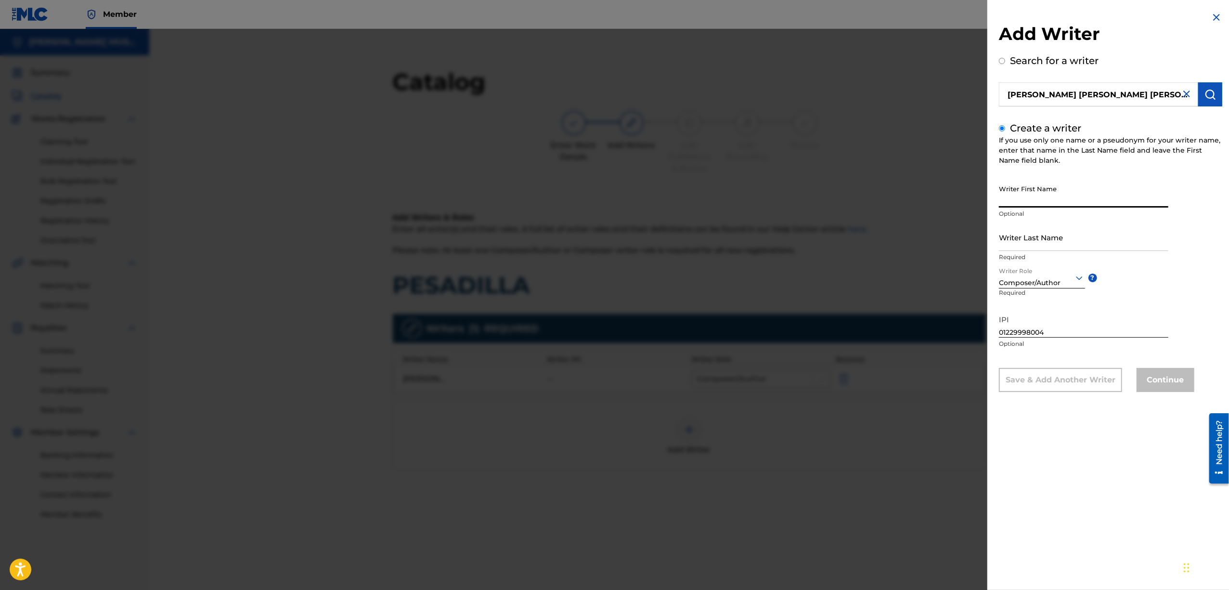
click at [1028, 191] on input "Writer First Name" at bounding box center [1083, 193] width 169 height 27
type input "[PERSON_NAME]"
click at [1052, 235] on input "Writer Last Name" at bounding box center [1083, 236] width 169 height 27
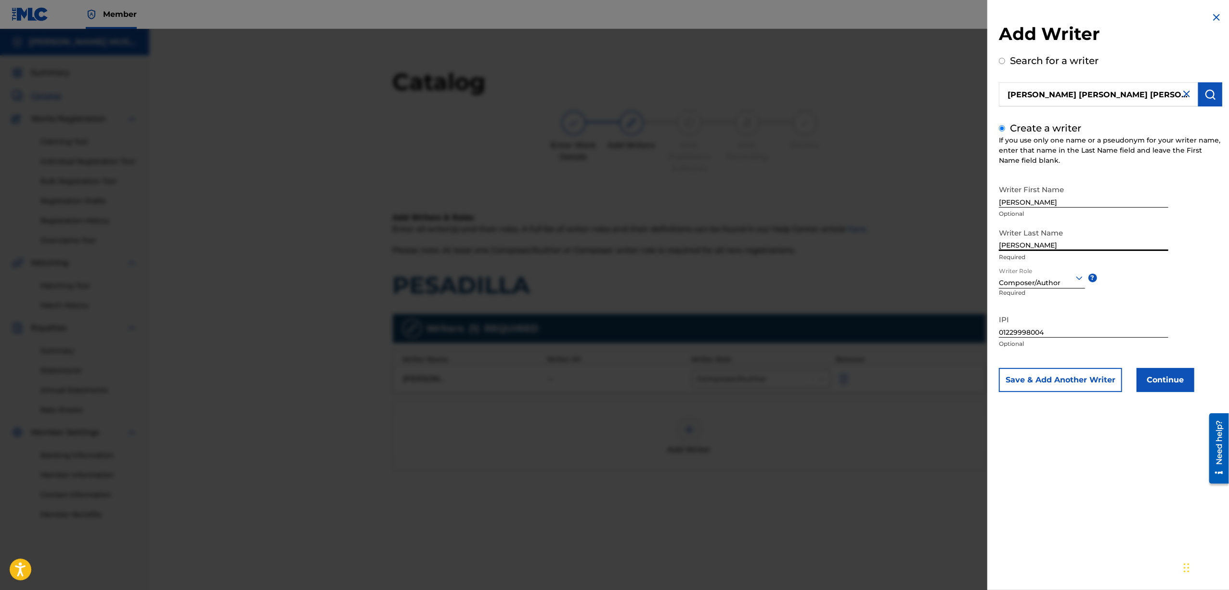
type input "[PERSON_NAME]"
click at [1096, 377] on button "Save & Add Another Writer" at bounding box center [1060, 380] width 123 height 24
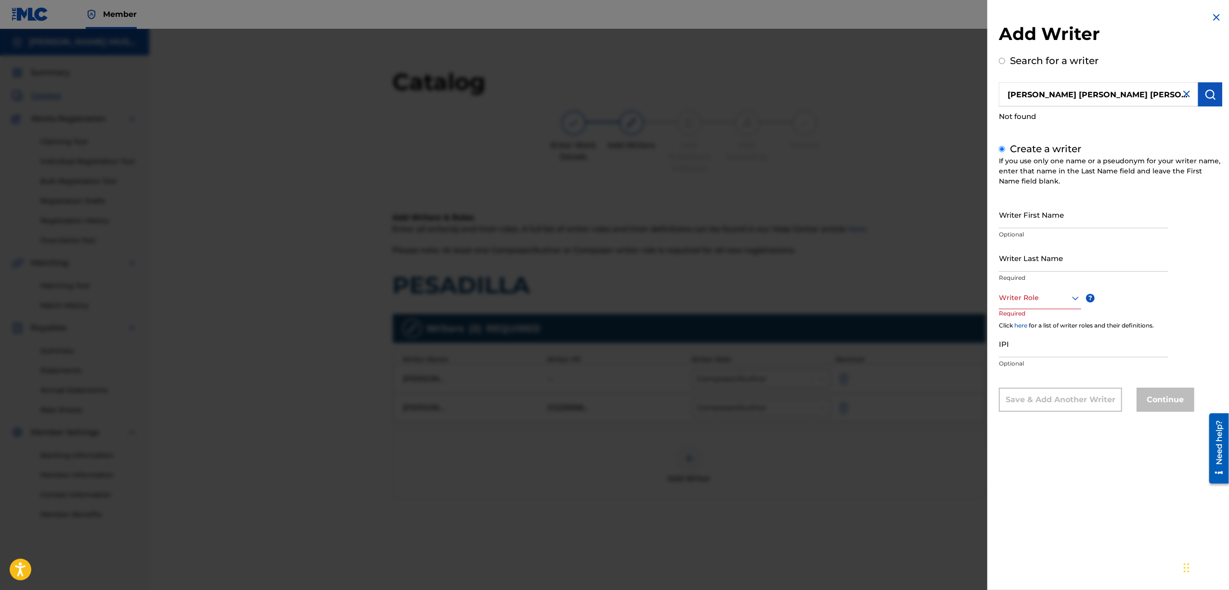
click at [1067, 209] on input "Writer First Name" at bounding box center [1083, 214] width 169 height 27
type input "A"
type input "[PERSON_NAME]"
click at [1052, 306] on div "Writer Role" at bounding box center [1040, 298] width 82 height 22
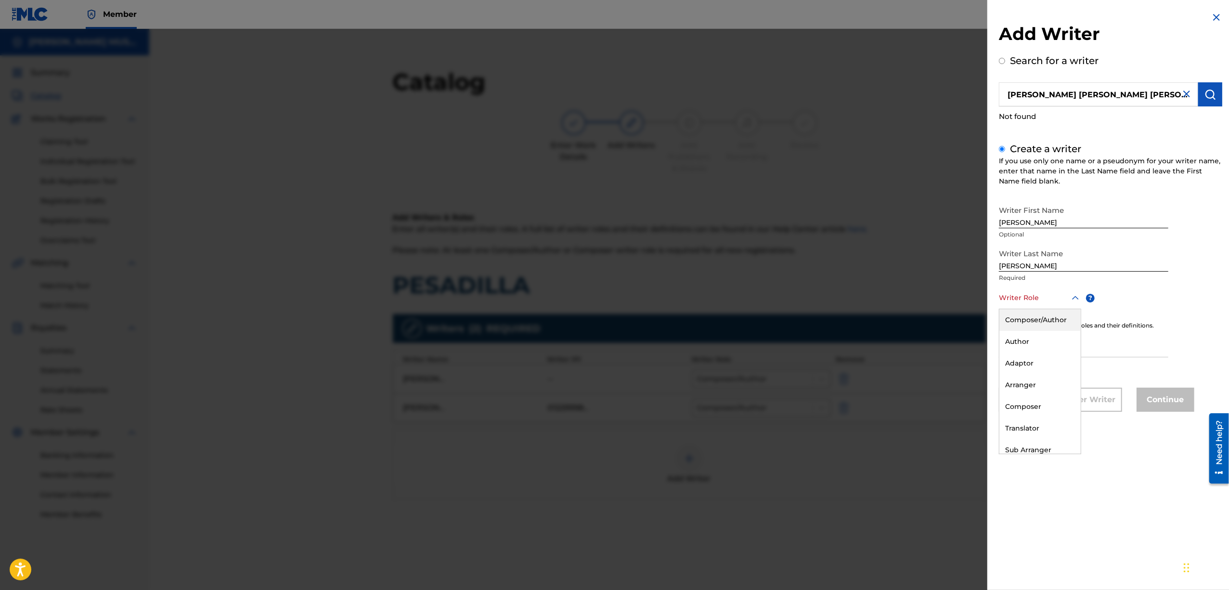
click at [1041, 318] on div "Composer/Author" at bounding box center [1039, 320] width 81 height 22
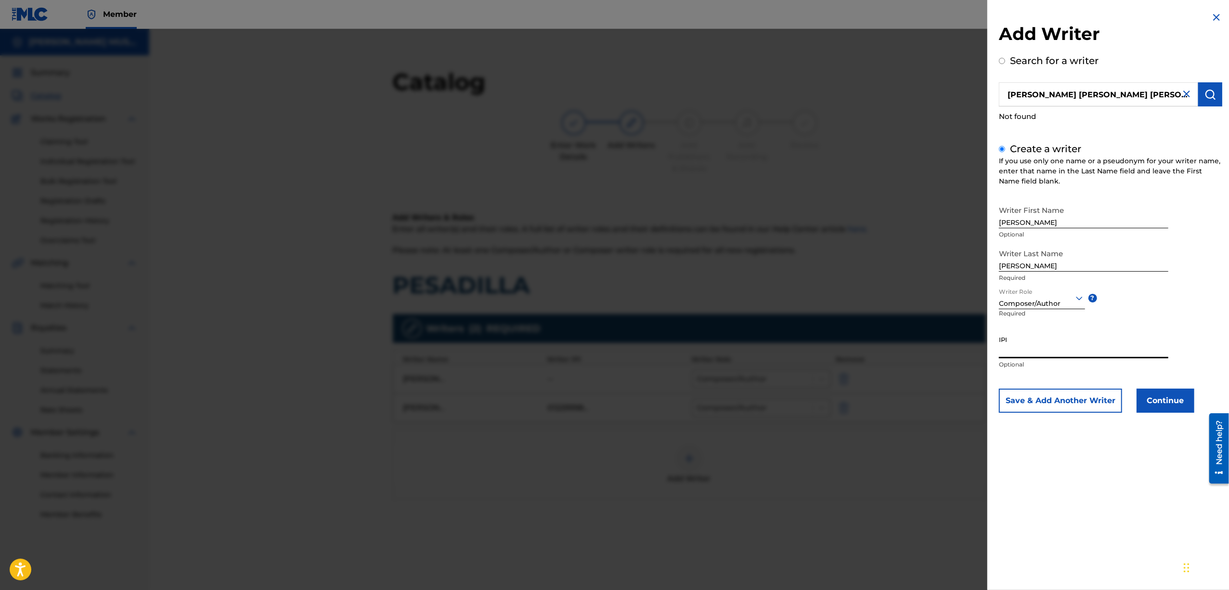
click at [1021, 346] on input "IPI" at bounding box center [1083, 344] width 169 height 27
paste input "01256306465"
type input "01256306465"
click at [1160, 395] on button "Continue" at bounding box center [1165, 400] width 58 height 24
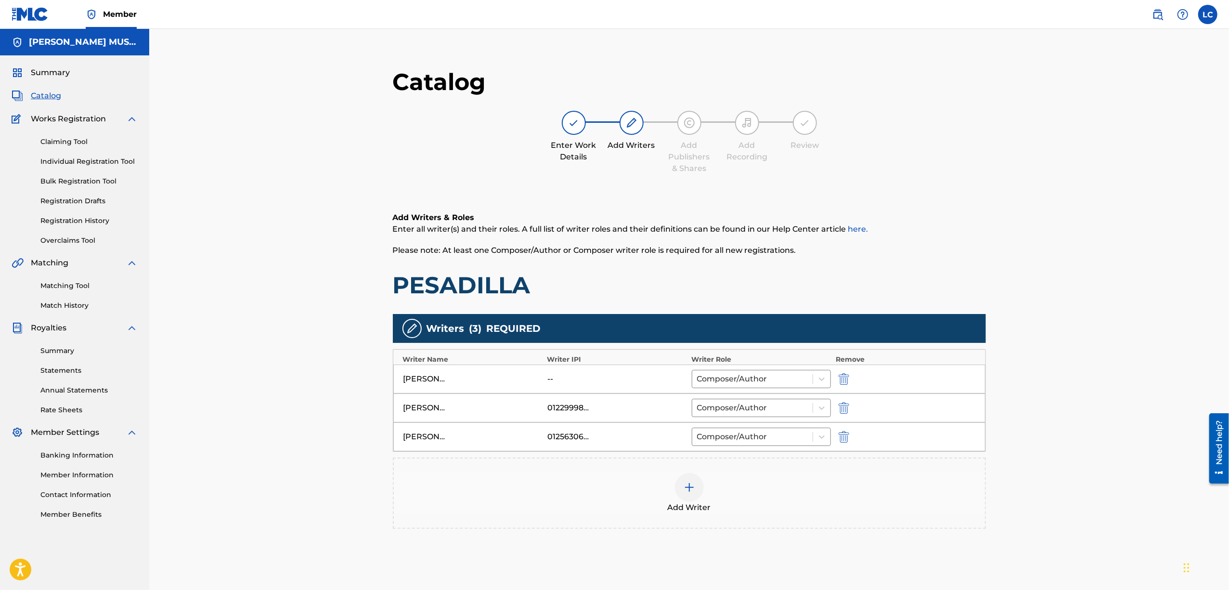
click at [842, 378] on img "submit" at bounding box center [843, 379] width 11 height 12
type input "[PERSON_NAME] [PERSON_NAME]"
type input "01256306465"
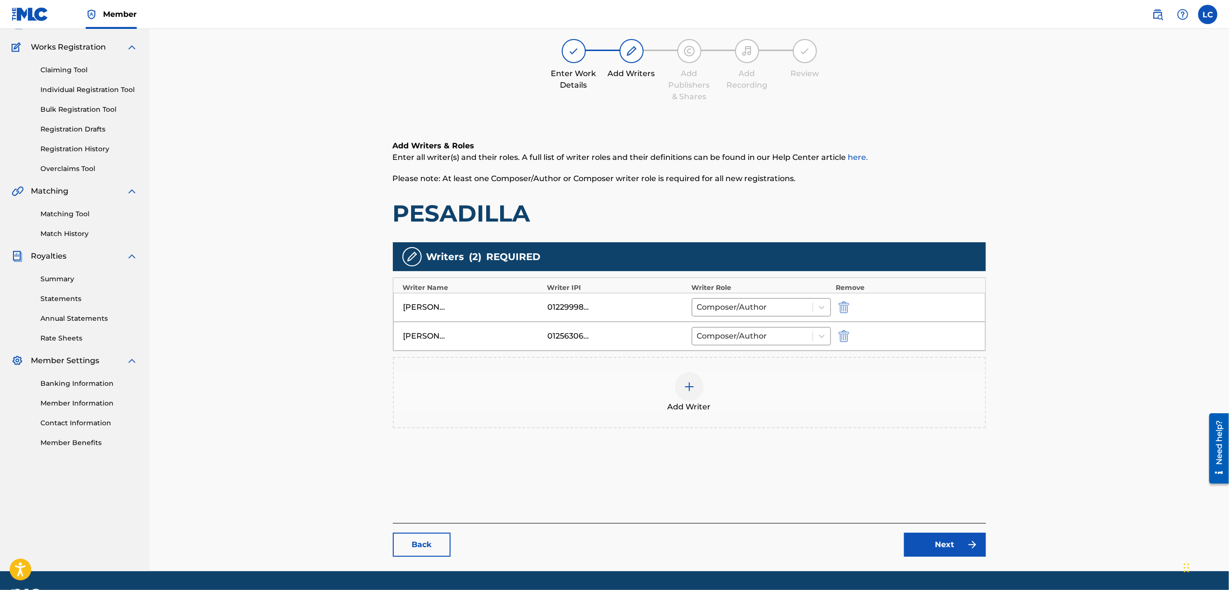
scroll to position [99, 0]
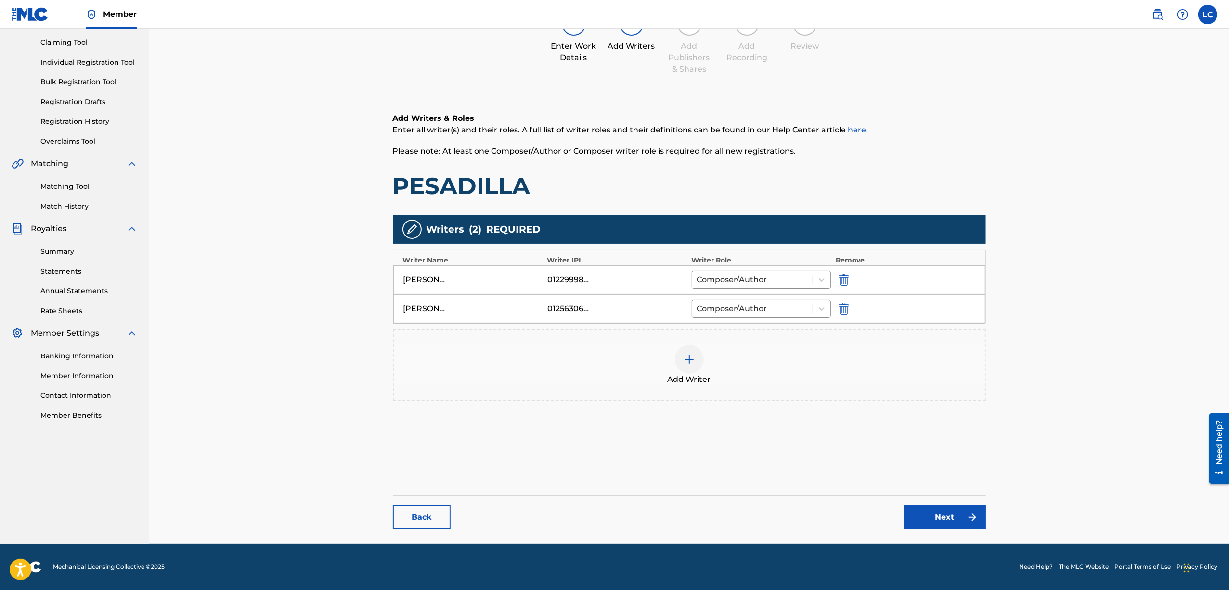
click at [924, 505] on link "Next" at bounding box center [945, 517] width 82 height 24
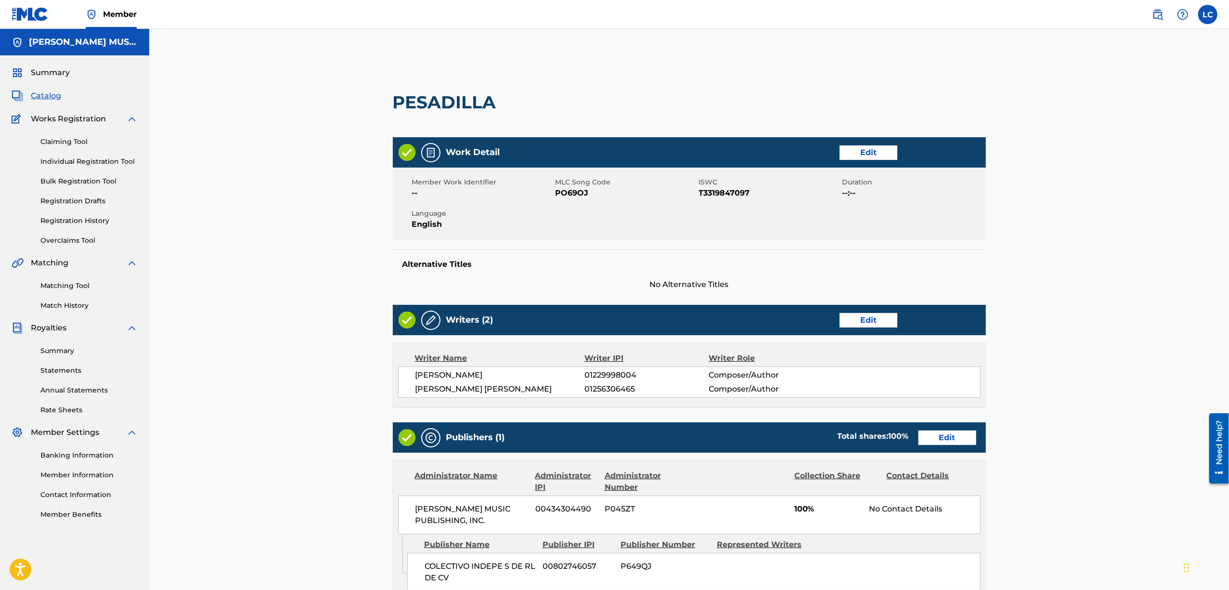
scroll to position [192, 0]
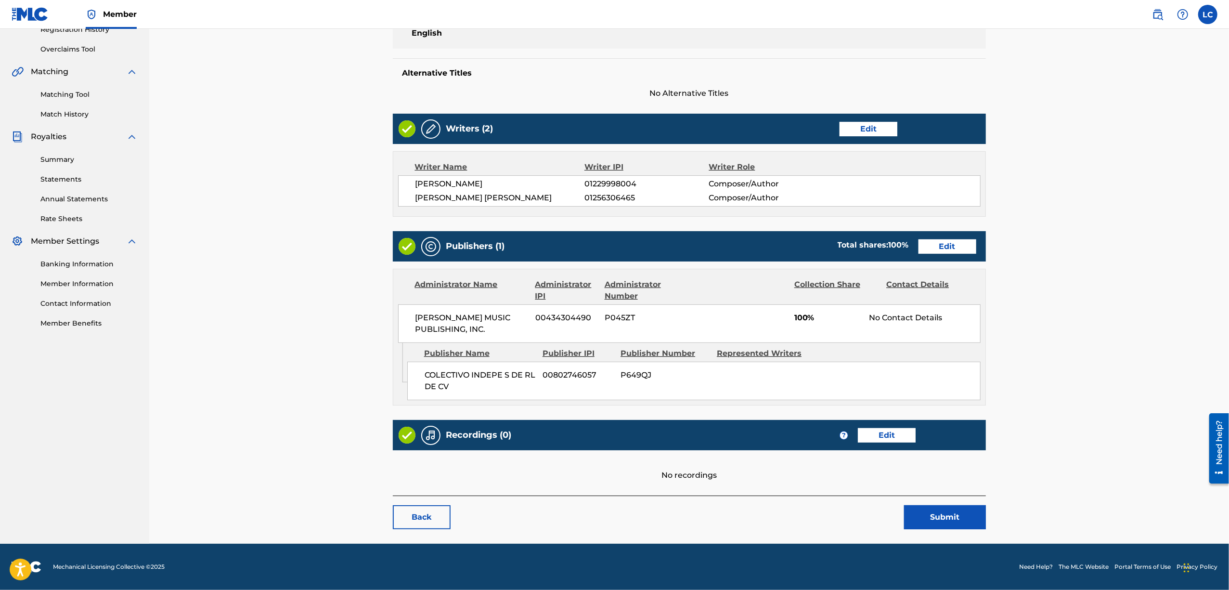
click at [938, 516] on button "Submit" at bounding box center [945, 517] width 82 height 24
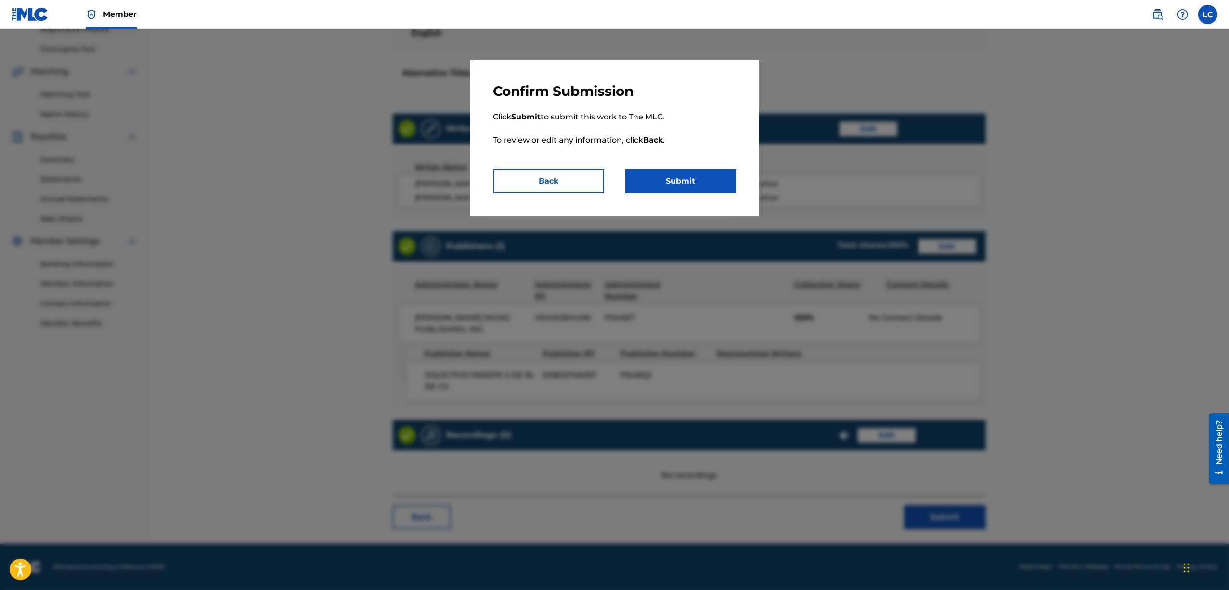
click at [678, 184] on button "Submit" at bounding box center [680, 181] width 111 height 24
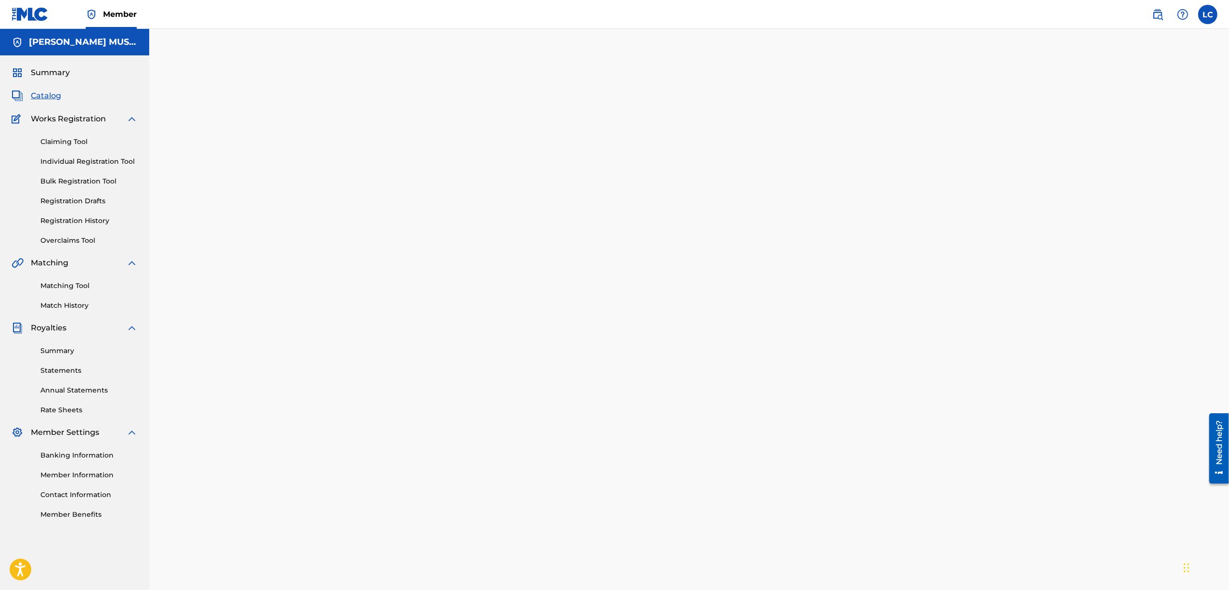
click at [87, 225] on link "Registration History" at bounding box center [88, 221] width 97 height 10
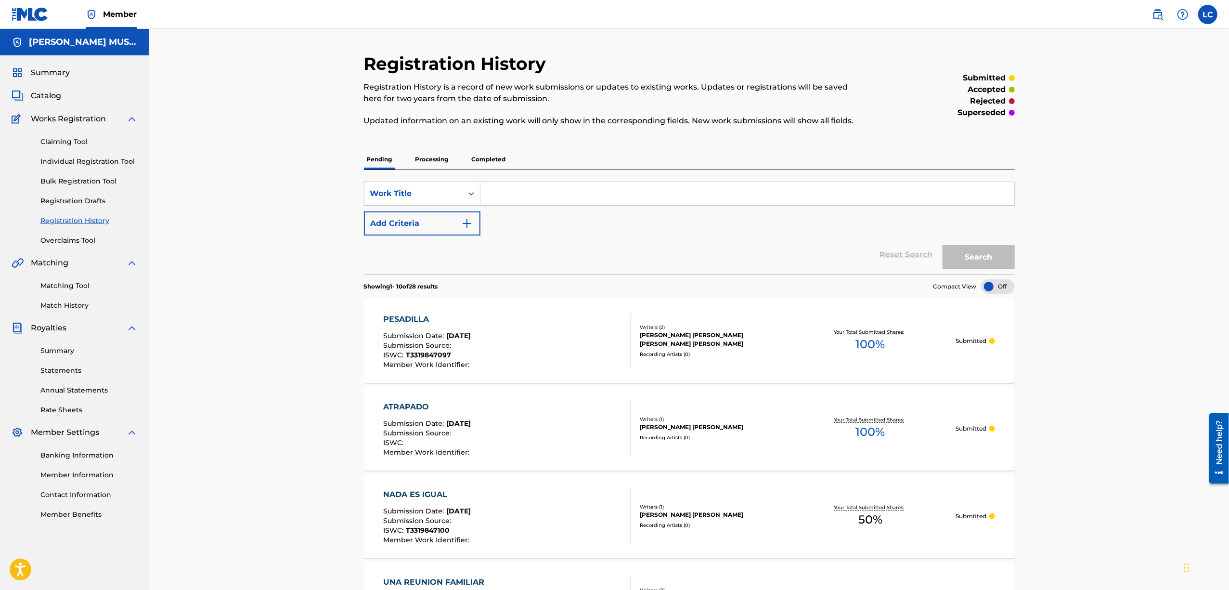
click at [498, 157] on p "Completed" at bounding box center [489, 159] width 40 height 20
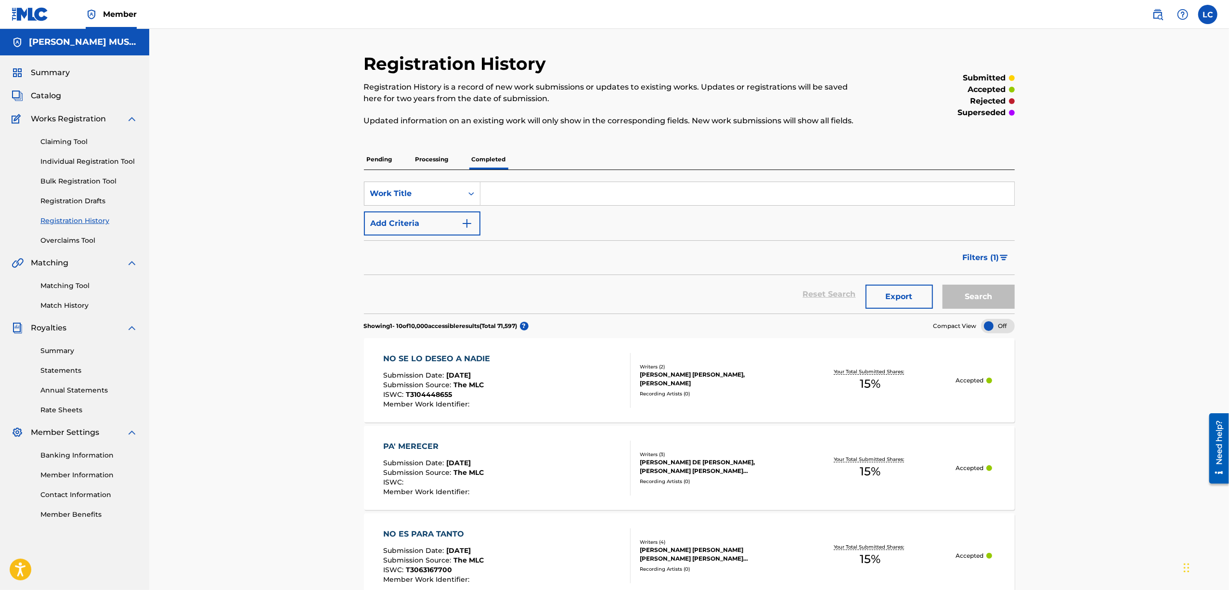
click at [523, 196] on input "Search Form" at bounding box center [747, 193] width 534 height 23
paste input "BUGATTI"
type input "BUGATTI"
click at [942, 284] on button "Search" at bounding box center [978, 296] width 72 height 24
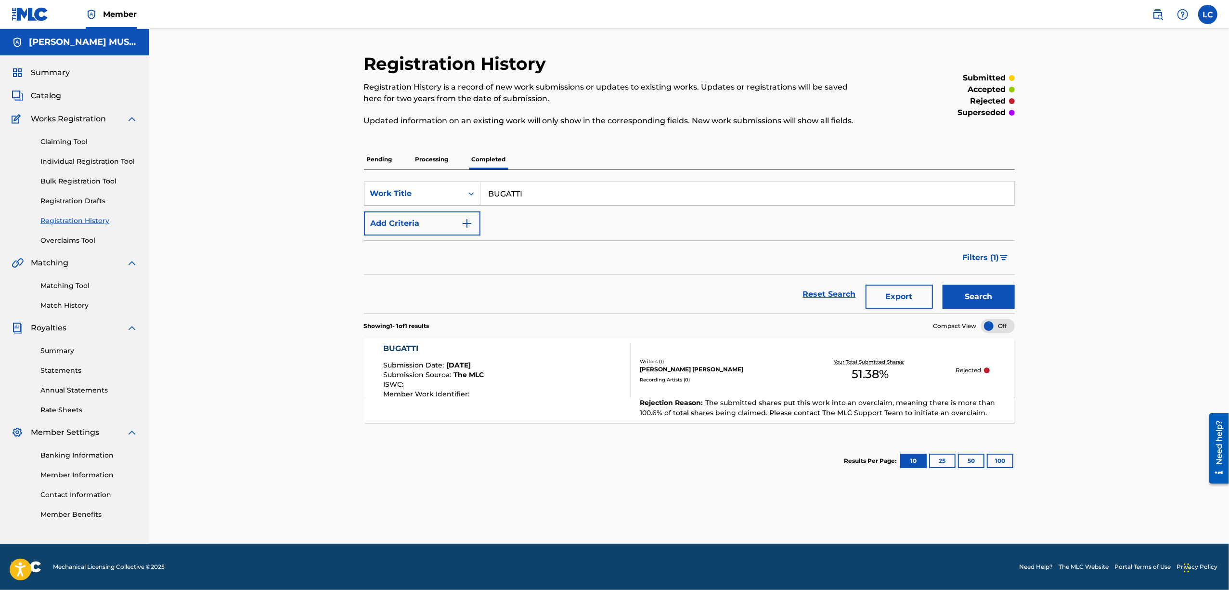
drag, startPoint x: 555, startPoint y: 193, endPoint x: 451, endPoint y: 188, distance: 104.6
click at [451, 188] on div "SearchWithCriteriaa5f342f3-4e11-402e-afe2-5dc7a0e9bae7 Work Title BUGATTI" at bounding box center [689, 193] width 651 height 24
click at [65, 141] on link "Claiming Tool" at bounding box center [88, 142] width 97 height 10
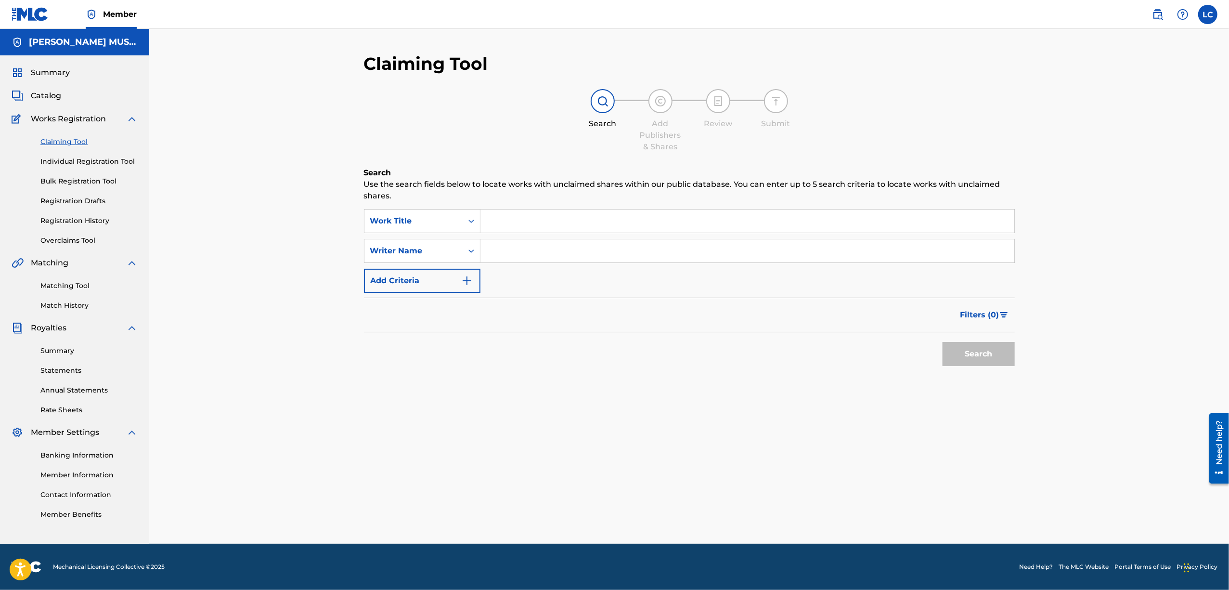
click at [520, 212] on input "Search Form" at bounding box center [747, 220] width 534 height 23
paste input "BUGATTI"
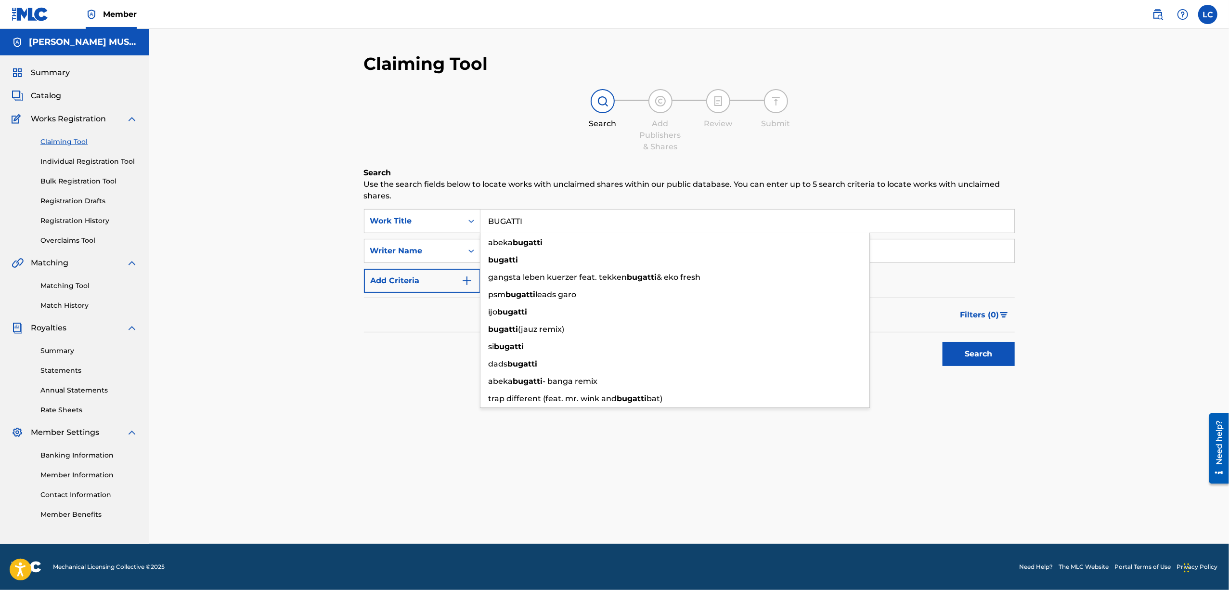
type input "BUGATTI"
click at [409, 334] on div "Search" at bounding box center [689, 351] width 651 height 38
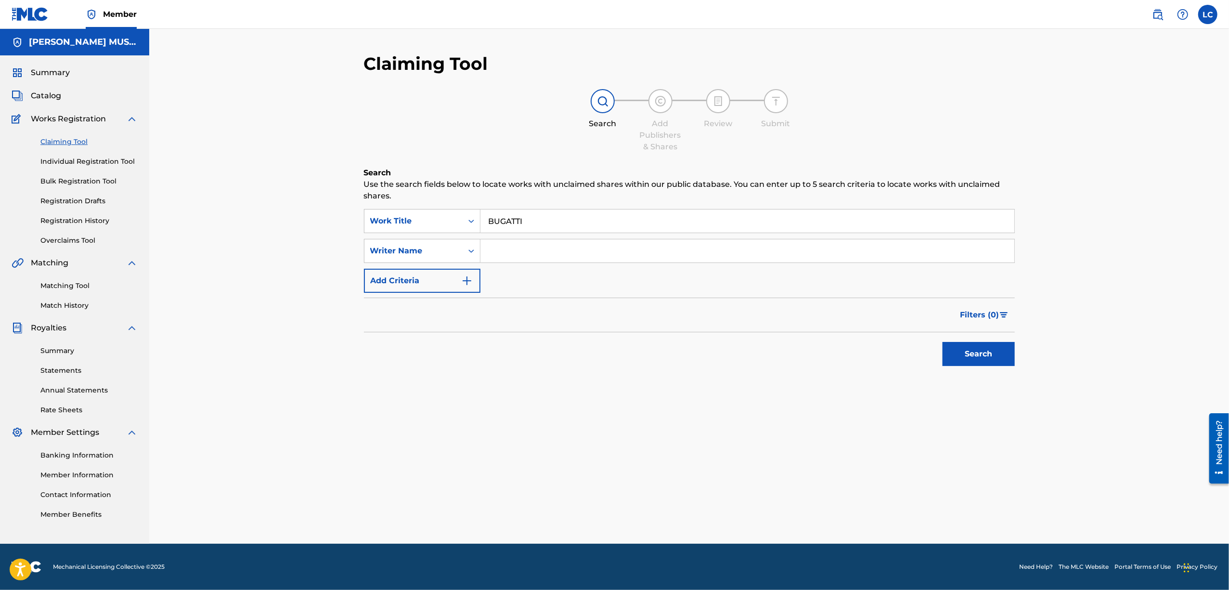
drag, startPoint x: 503, startPoint y: 249, endPoint x: 503, endPoint y: 256, distance: 6.8
click at [503, 249] on input "Search Form" at bounding box center [747, 250] width 534 height 23
type input "[PERSON_NAME]"
click at [449, 246] on div "Writer Name" at bounding box center [413, 251] width 87 height 12
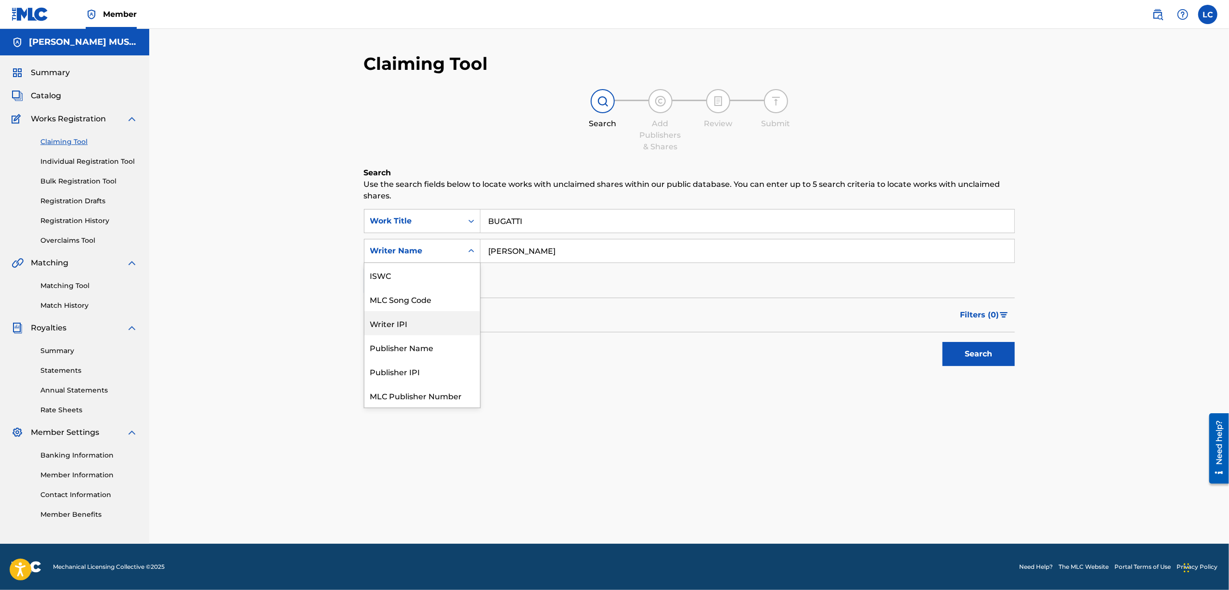
scroll to position [24, 0]
click at [525, 251] on input "[PERSON_NAME]" at bounding box center [747, 250] width 534 height 23
drag, startPoint x: 407, startPoint y: 224, endPoint x: 395, endPoint y: 218, distance: 13.1
click at [395, 218] on div "SearchWithCriteria41ee90a8-c741-4198-909d-66f61b7a92a8 Work Title BUGATTI Searc…" at bounding box center [689, 251] width 651 height 84
type input "[PERSON_NAME]"
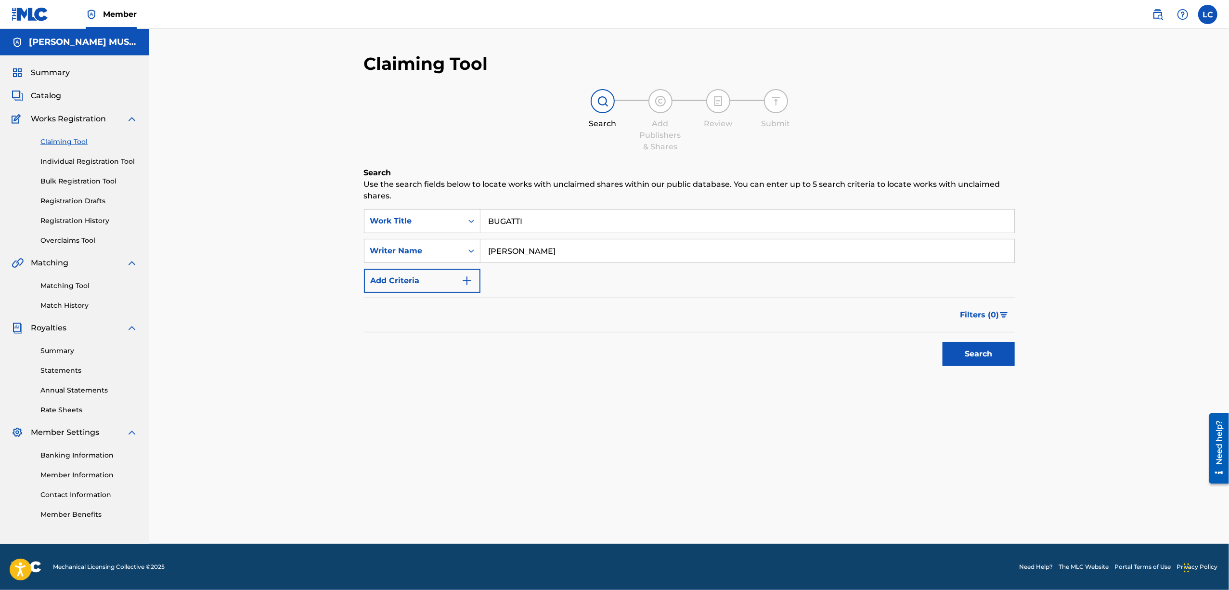
click at [986, 357] on button "Search" at bounding box center [978, 354] width 72 height 24
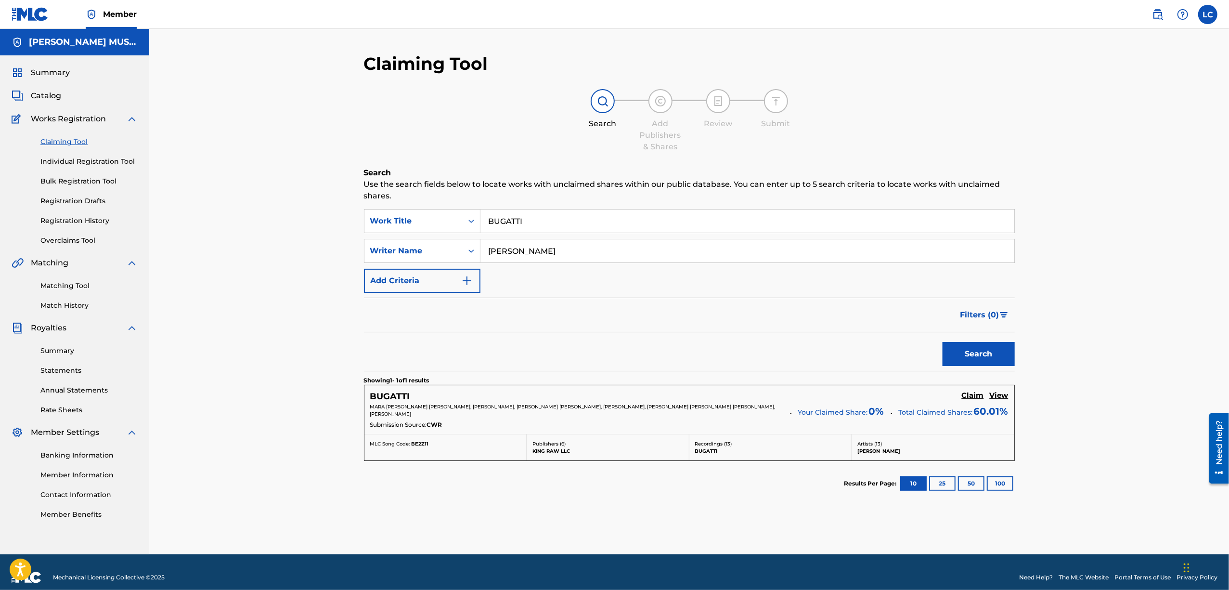
click at [969, 399] on h5 "Claim" at bounding box center [973, 395] width 22 height 9
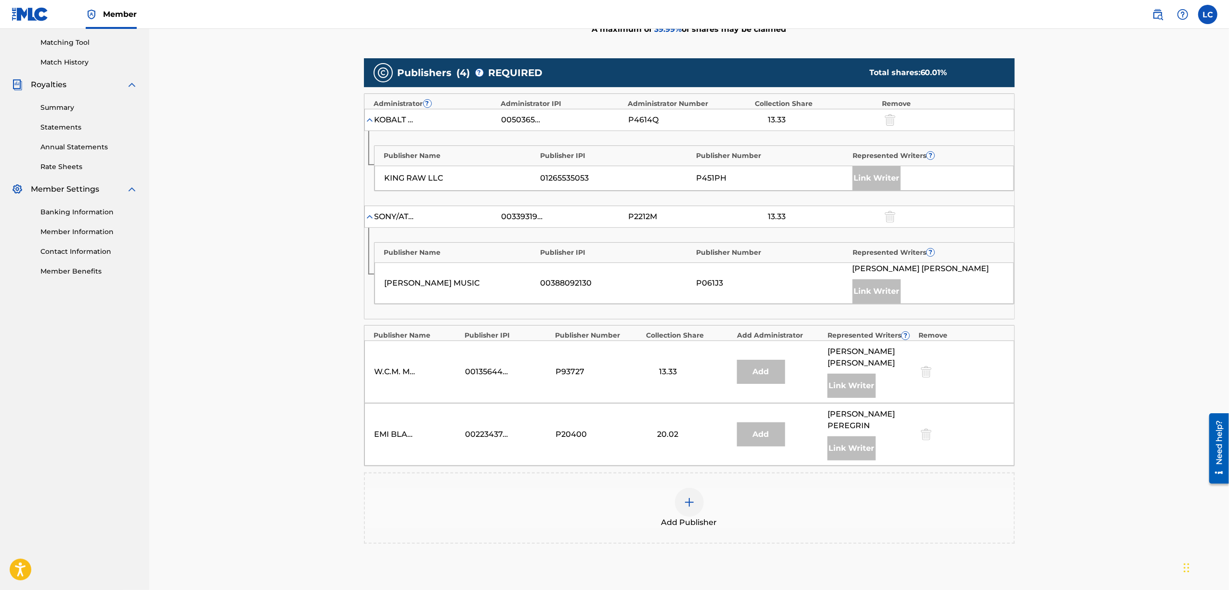
scroll to position [214, 0]
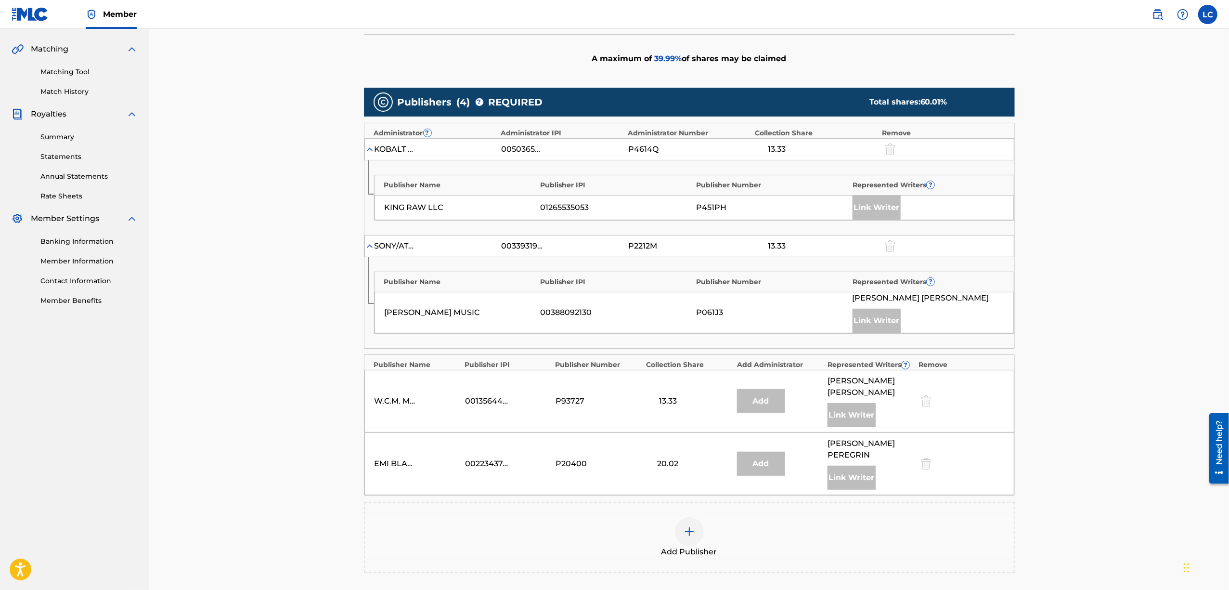
click at [693, 526] on img at bounding box center [689, 532] width 12 height 12
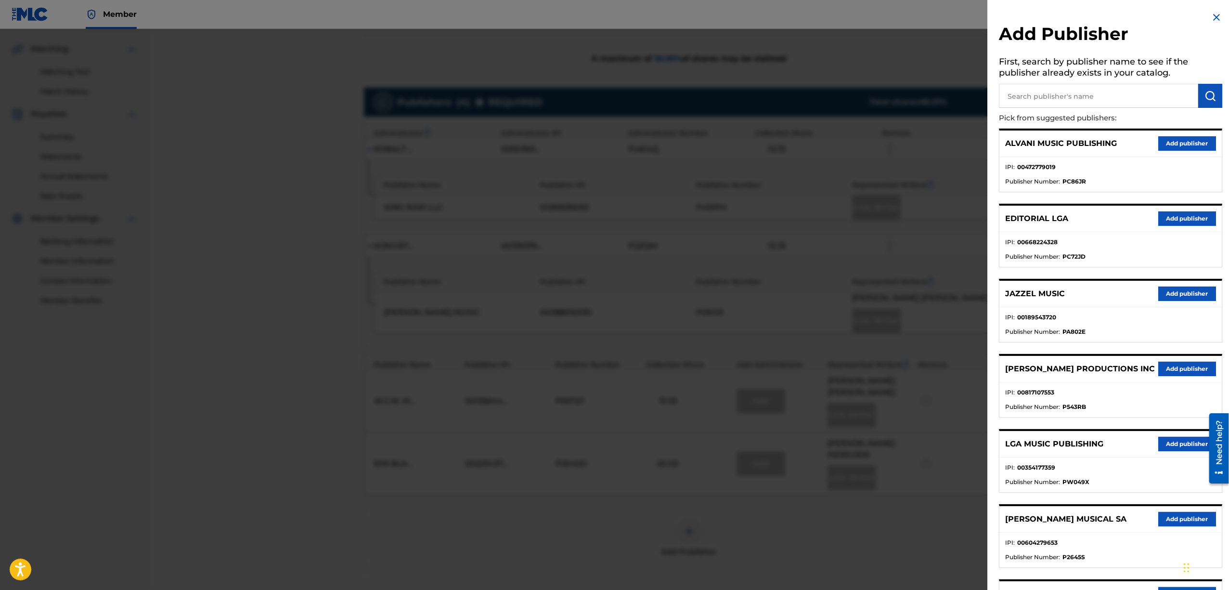
click at [1092, 94] on input "text" at bounding box center [1098, 96] width 199 height 24
type input "COLECTIVO"
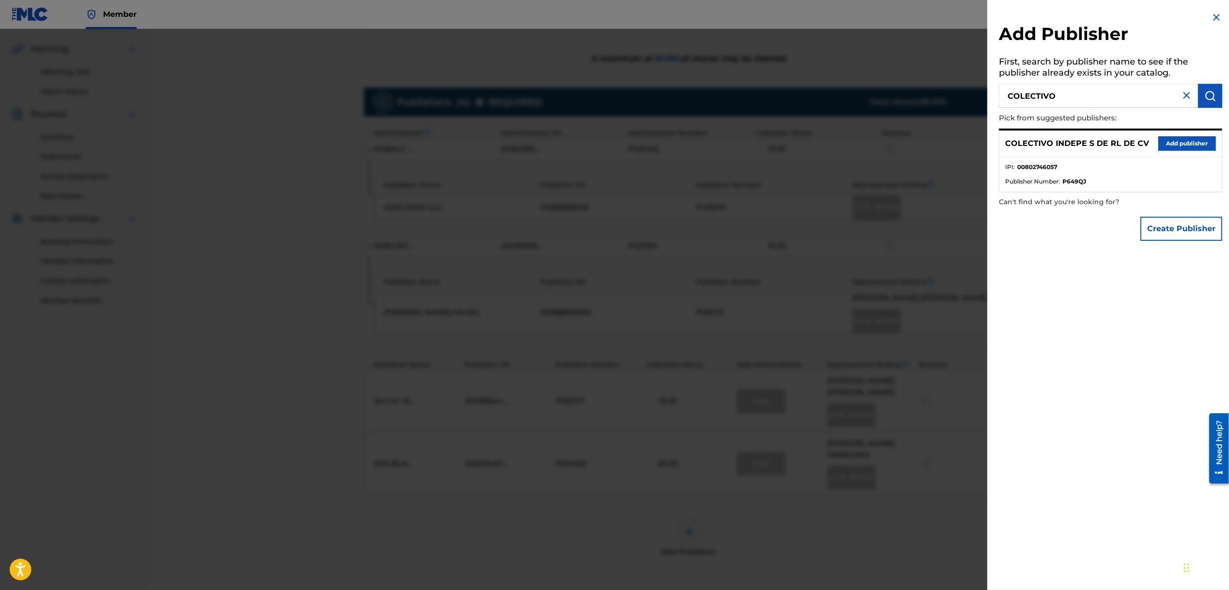
click at [1184, 146] on button "Add publisher" at bounding box center [1187, 143] width 58 height 14
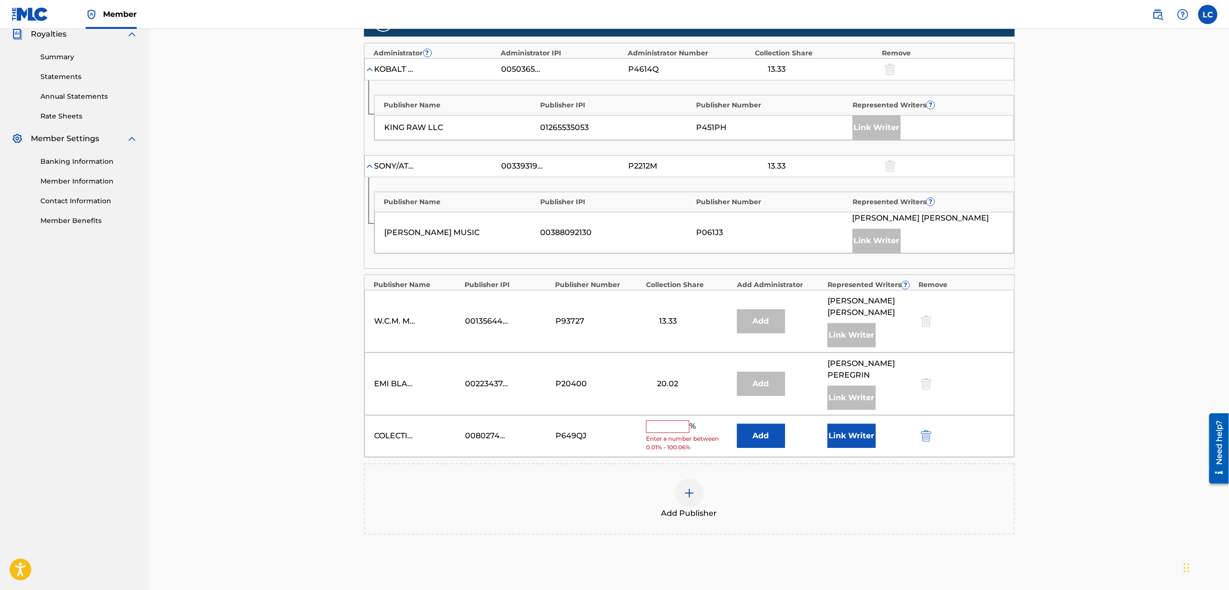
scroll to position [321, 0]
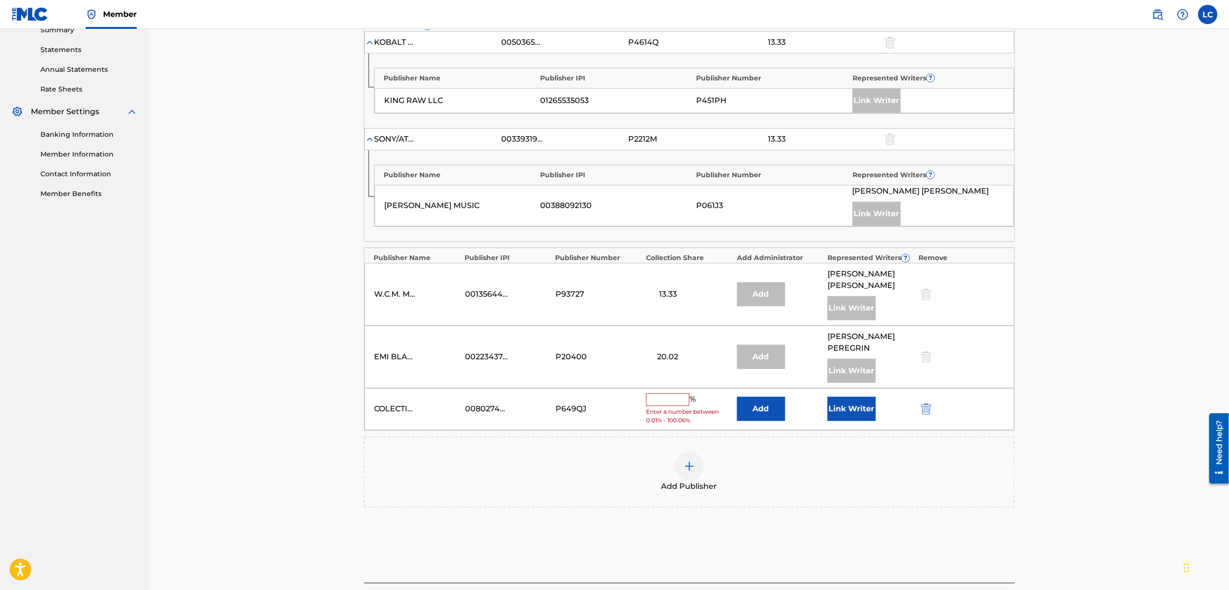
click at [672, 397] on input "text" at bounding box center [667, 399] width 43 height 13
type input "13.33"
click at [765, 395] on button "Add" at bounding box center [761, 405] width 48 height 24
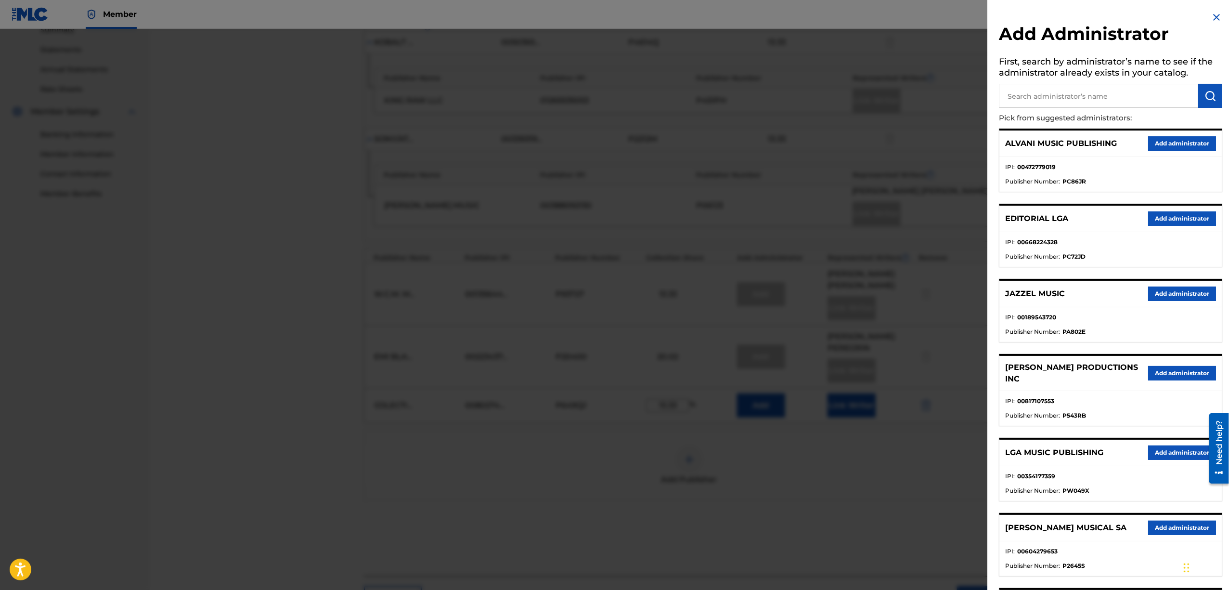
click at [1039, 95] on input "text" at bounding box center [1098, 96] width 199 height 24
type input "MAXIMO"
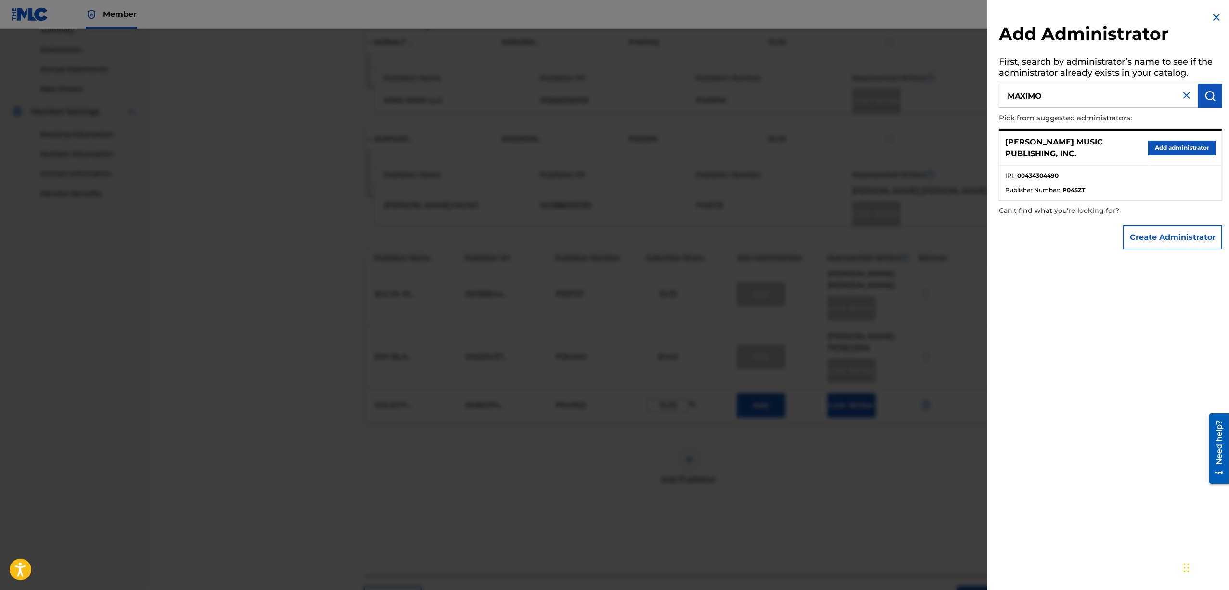
click at [1151, 148] on button "Add administrator" at bounding box center [1182, 148] width 68 height 14
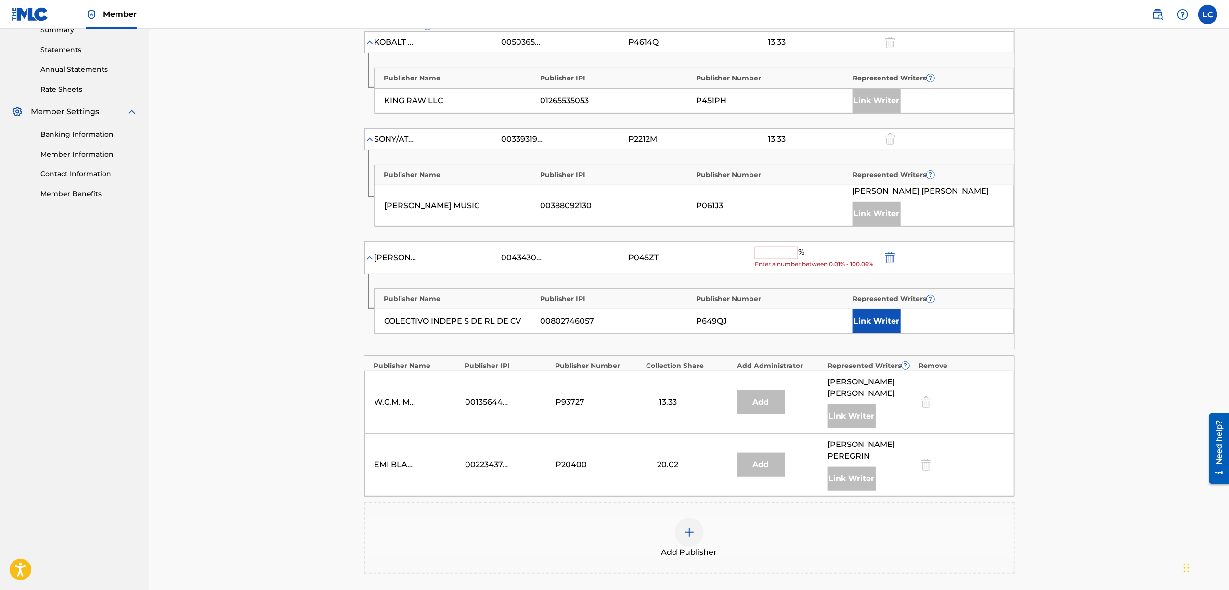
click at [761, 255] on input "text" at bounding box center [776, 252] width 43 height 13
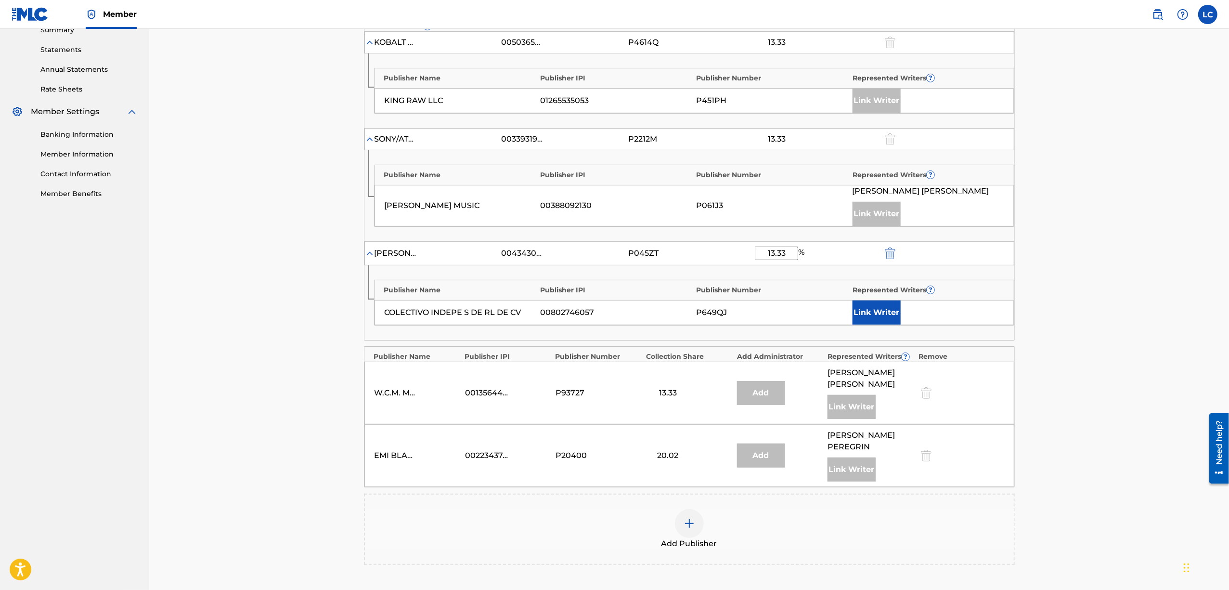
type input "13.33"
click at [870, 311] on button "Link Writer" at bounding box center [876, 312] width 48 height 24
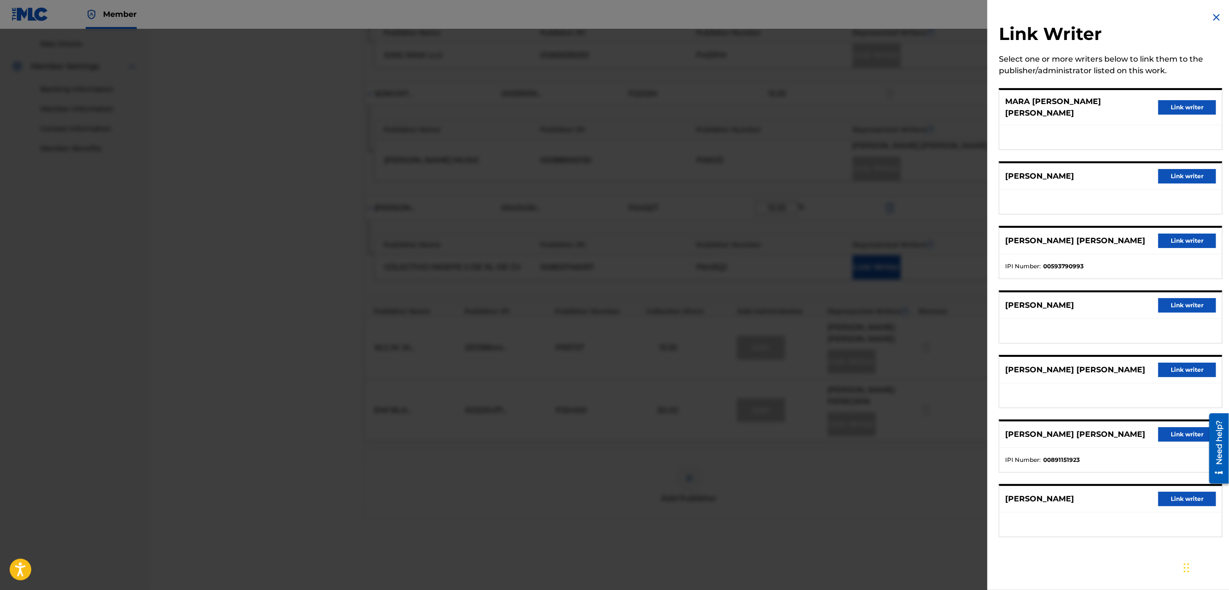
scroll to position [335, 0]
click at [1171, 107] on button "Link writer" at bounding box center [1187, 107] width 58 height 14
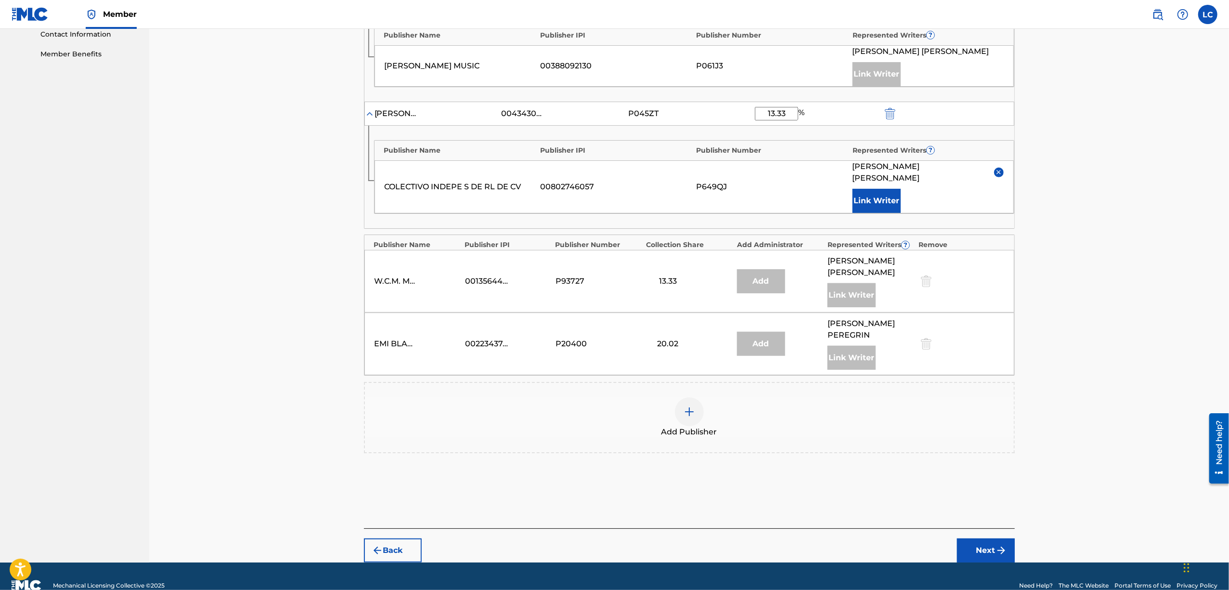
scroll to position [470, 0]
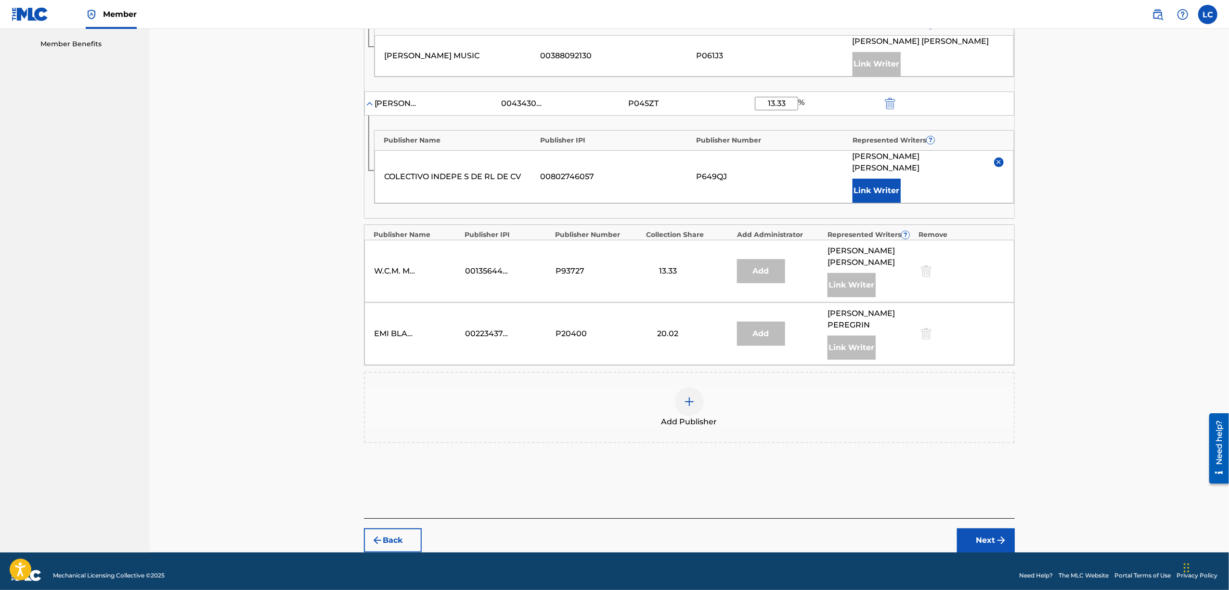
click at [988, 528] on button "Next" at bounding box center [986, 540] width 58 height 24
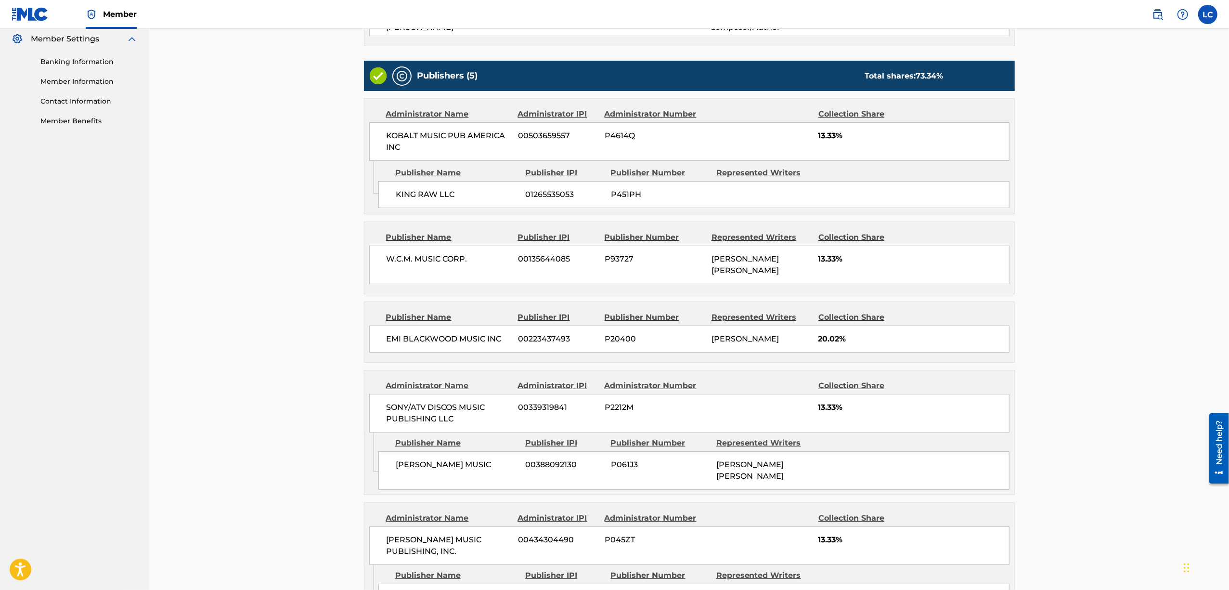
scroll to position [518, 0]
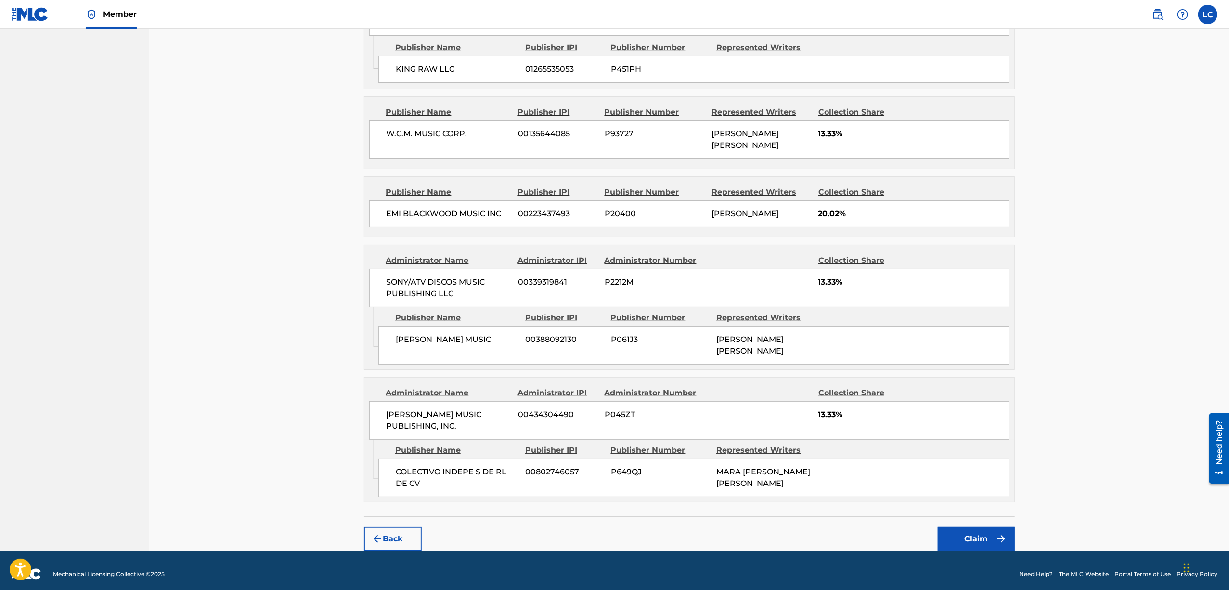
click at [965, 526] on button "Claim" at bounding box center [975, 538] width 77 height 24
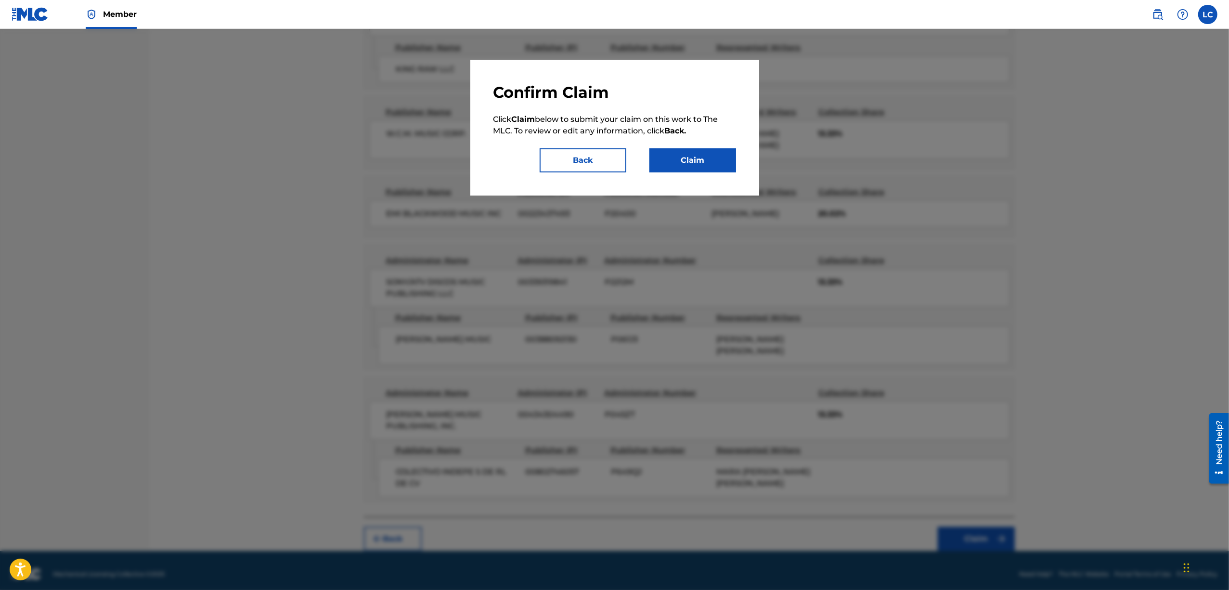
click at [692, 163] on button "Claim" at bounding box center [692, 160] width 87 height 24
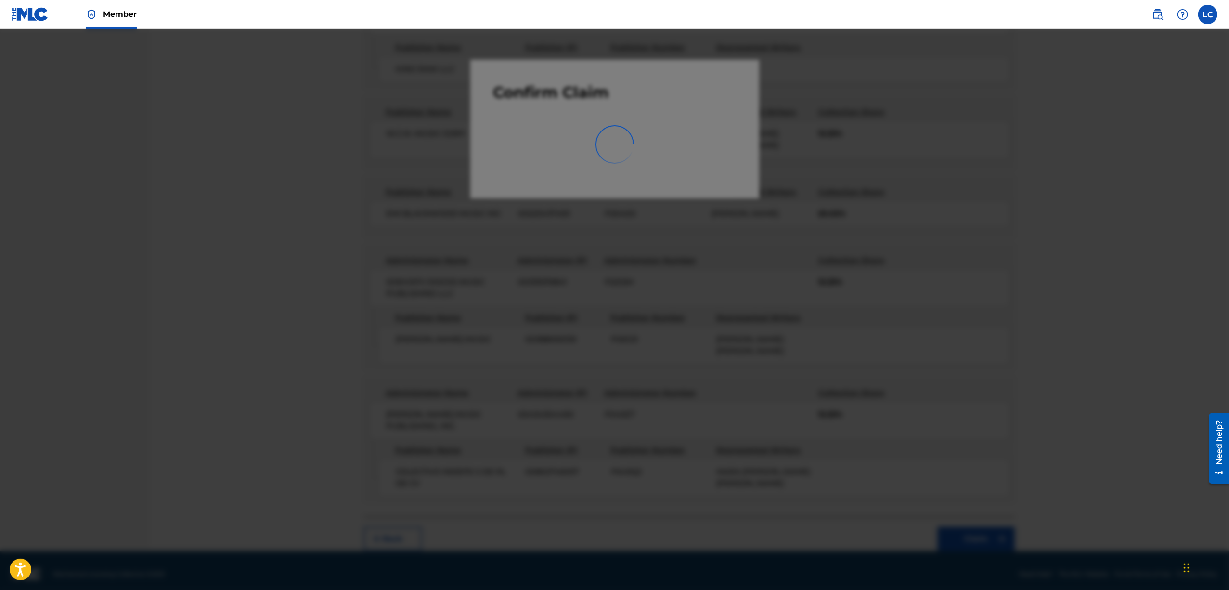
scroll to position [0, 0]
